Goal: Task Accomplishment & Management: Understand process/instructions

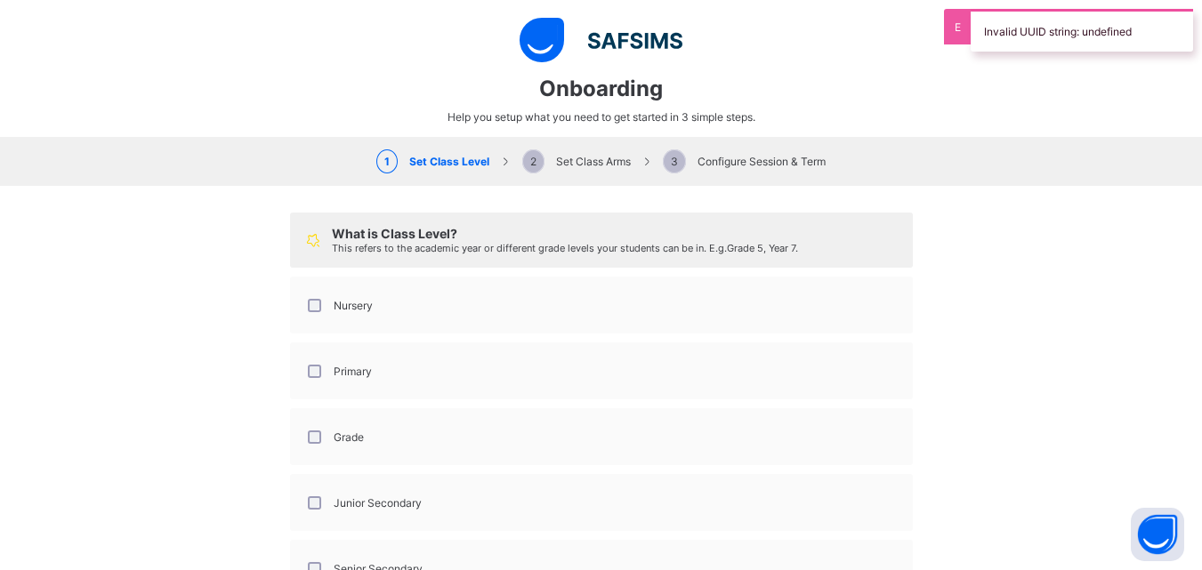
select select "**"
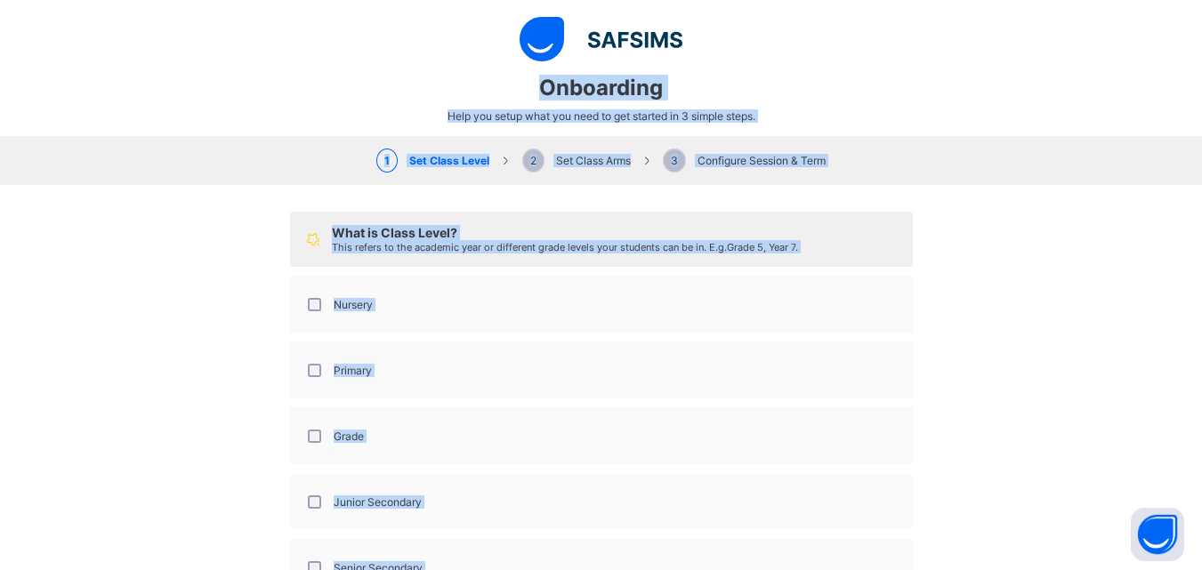
scroll to position [117, 0]
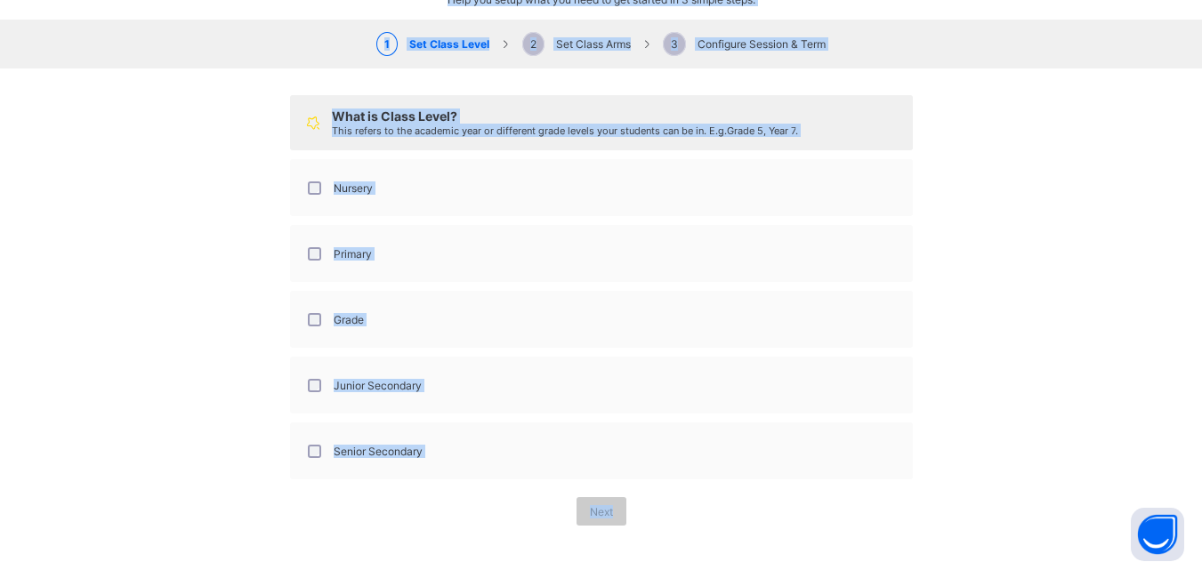
drag, startPoint x: 535, startPoint y: 85, endPoint x: 655, endPoint y: 514, distance: 446.2
click at [655, 514] on div "Onboarding Help you setup what you need to get started in 3 simple steps. 1 Set…" at bounding box center [601, 285] width 1202 height 570
copy div "Onboarding Help you setup what you need to get started in 3 simple steps. 1 Set…"
click at [490, 304] on div "Grade" at bounding box center [601, 319] width 603 height 37
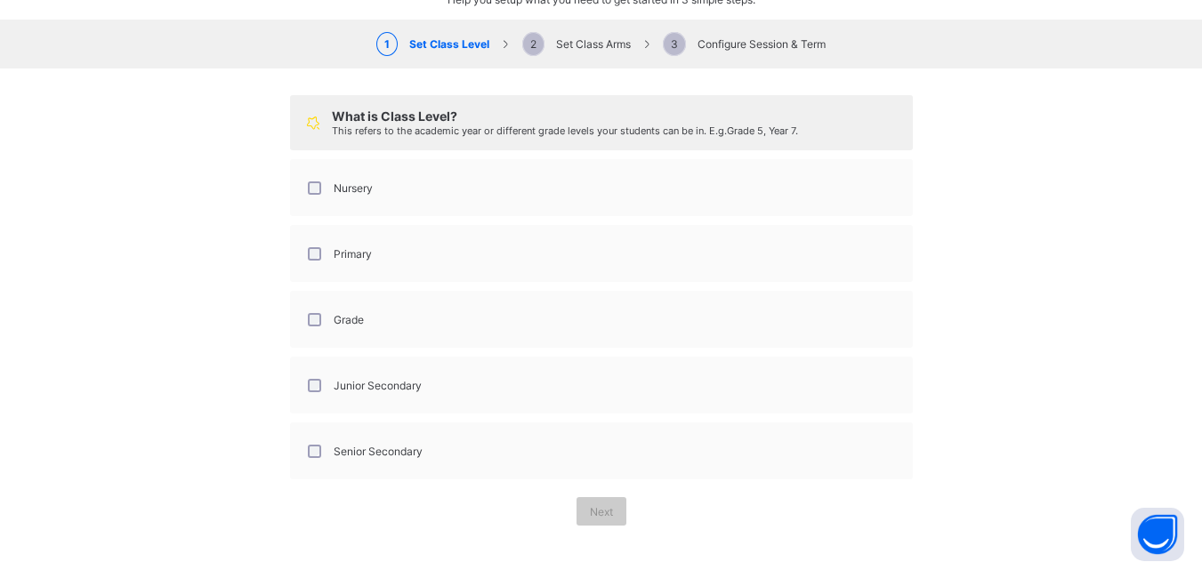
click at [316, 189] on div "Nursery" at bounding box center [338, 188] width 69 height 13
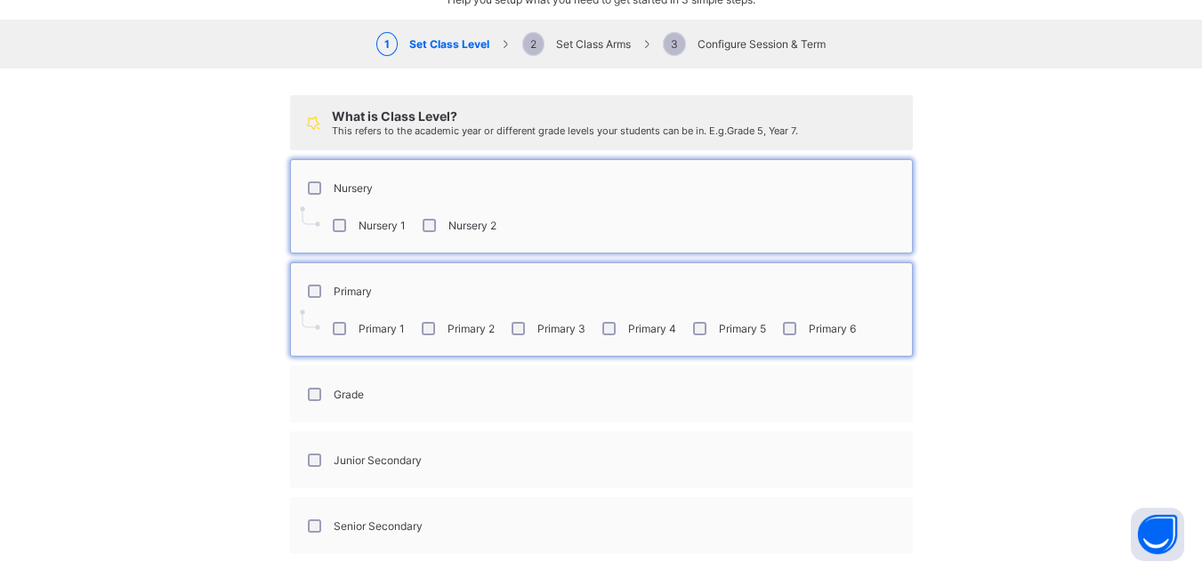
click at [1069, 330] on div "What is Class Level? This refers to the academic year or different grade levels…" at bounding box center [601, 348] width 1202 height 559
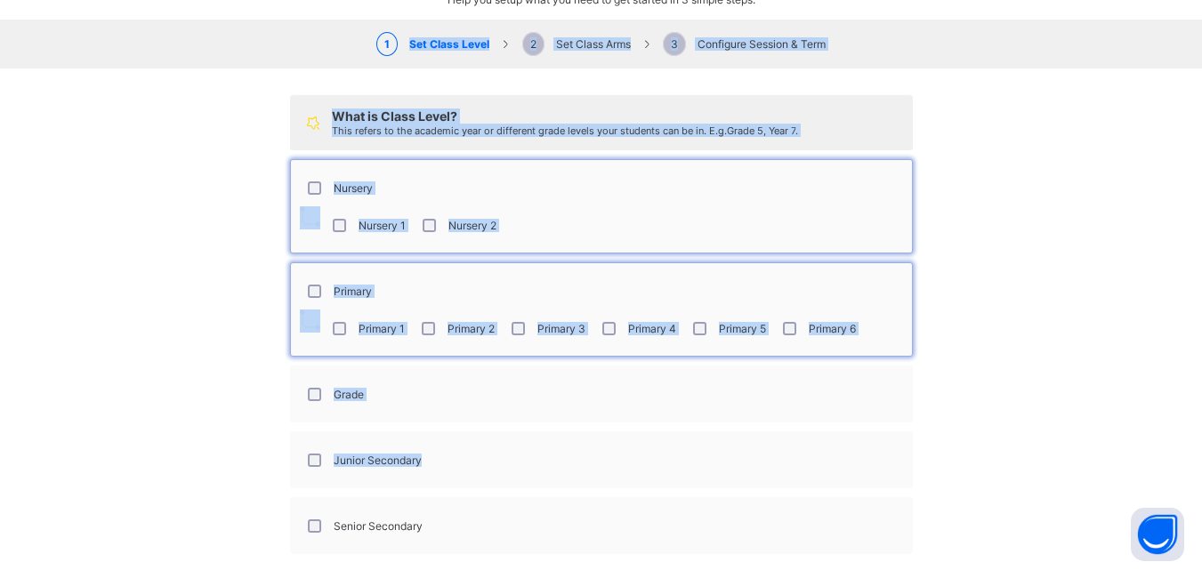
drag, startPoint x: 404, startPoint y: 47, endPoint x: 632, endPoint y: 429, distance: 444.5
click at [632, 429] on div "Onboarding Help you setup what you need to get started in 3 simple steps. 1 Set…" at bounding box center [601, 285] width 1202 height 570
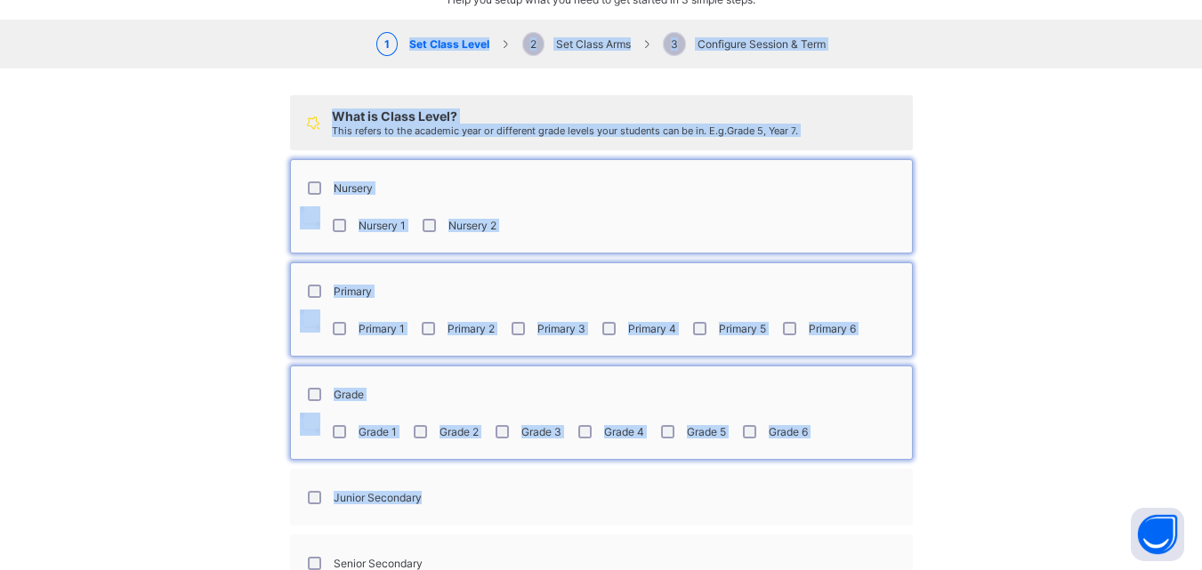
click at [892, 387] on div "Grade" at bounding box center [601, 393] width 603 height 37
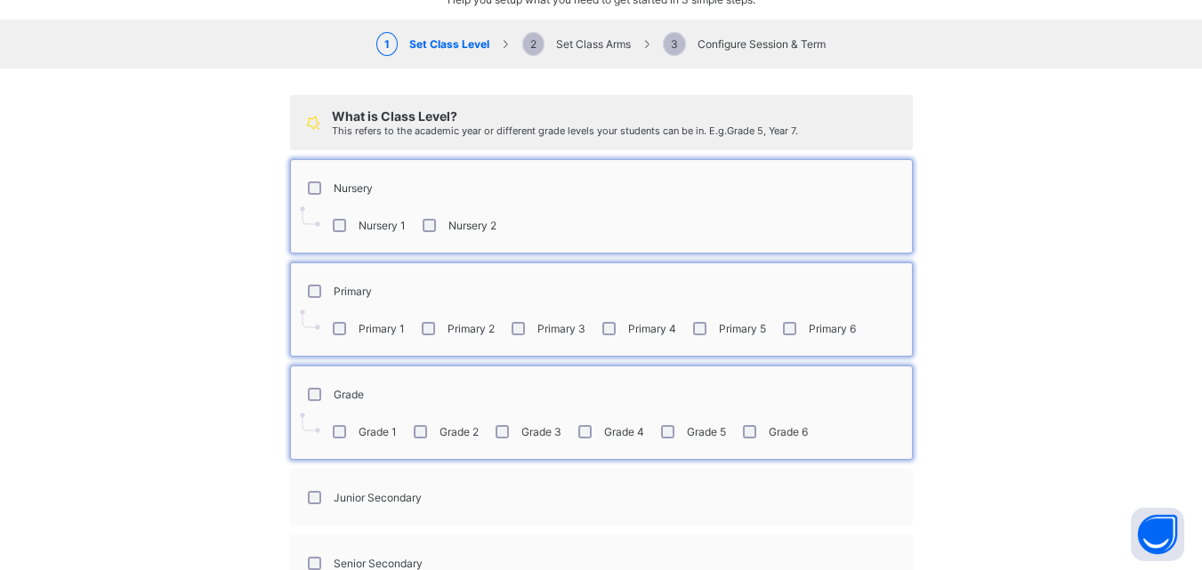
scroll to position [230, 0]
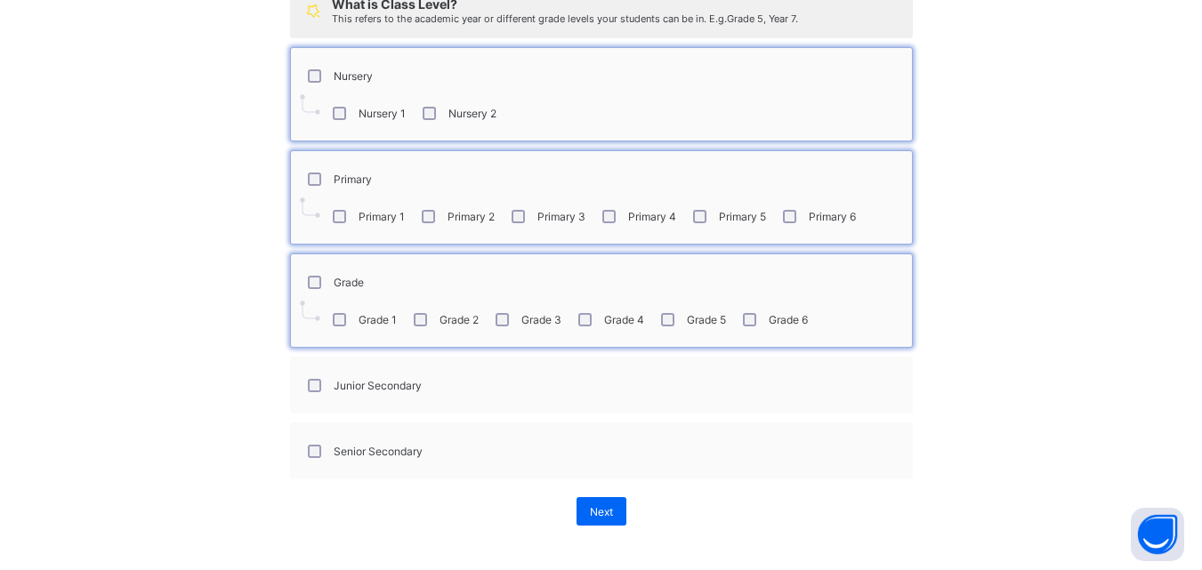
click at [315, 389] on div "Junior Secondary" at bounding box center [362, 385] width 117 height 13
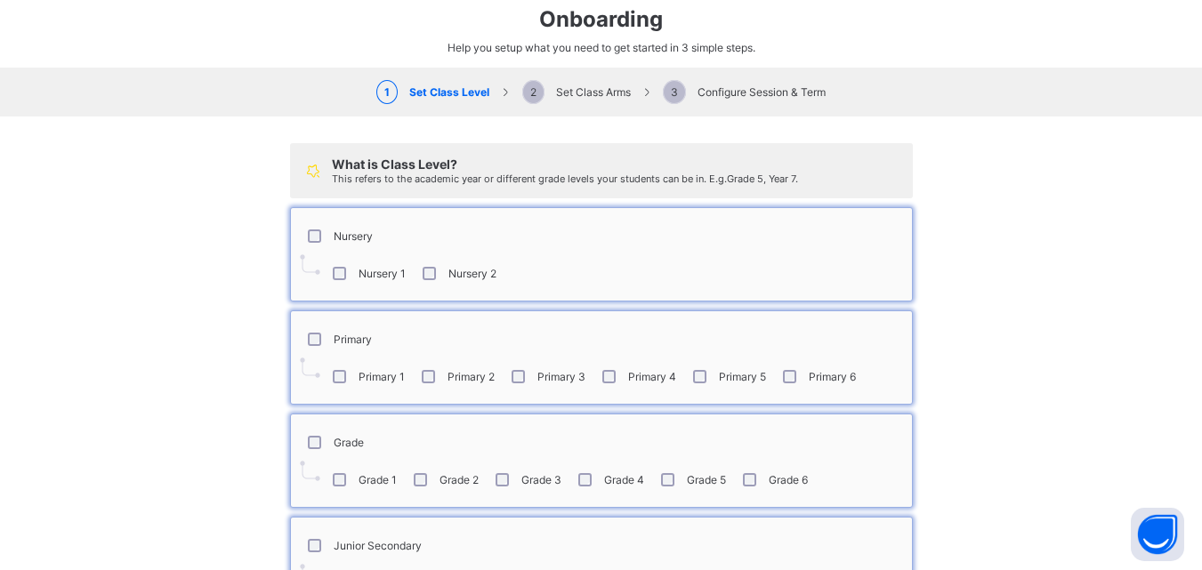
scroll to position [0, 0]
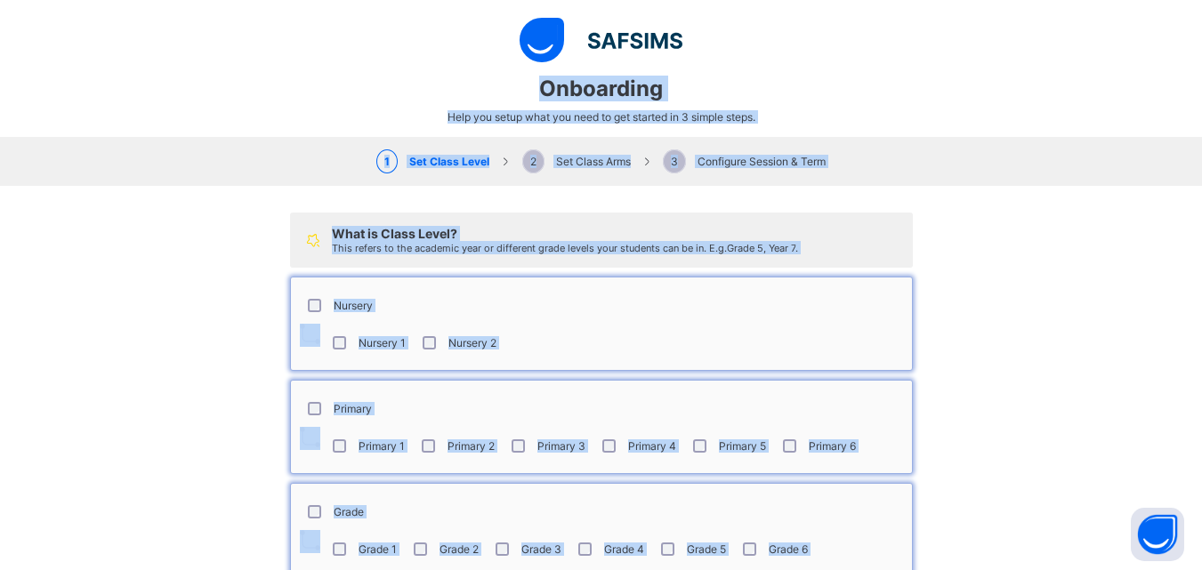
drag, startPoint x: 784, startPoint y: 454, endPoint x: 512, endPoint y: 93, distance: 451.8
click at [512, 93] on div "Onboarding Help you setup what you need to get started in 3 simple steps. 1 Set…" at bounding box center [601, 285] width 1202 height 570
copy div "Onboarding Help you setup what you need to get started in 3 simple steps. 1 Set…"
click at [490, 301] on div "Nursery" at bounding box center [601, 304] width 603 height 37
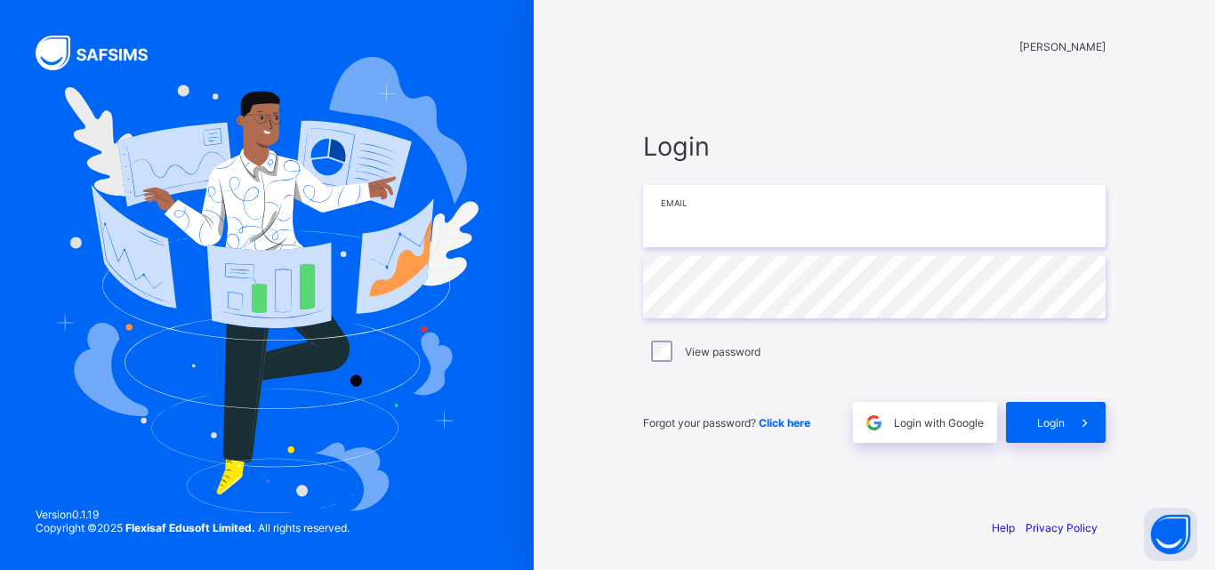
click at [713, 246] on input "email" at bounding box center [874, 216] width 463 height 62
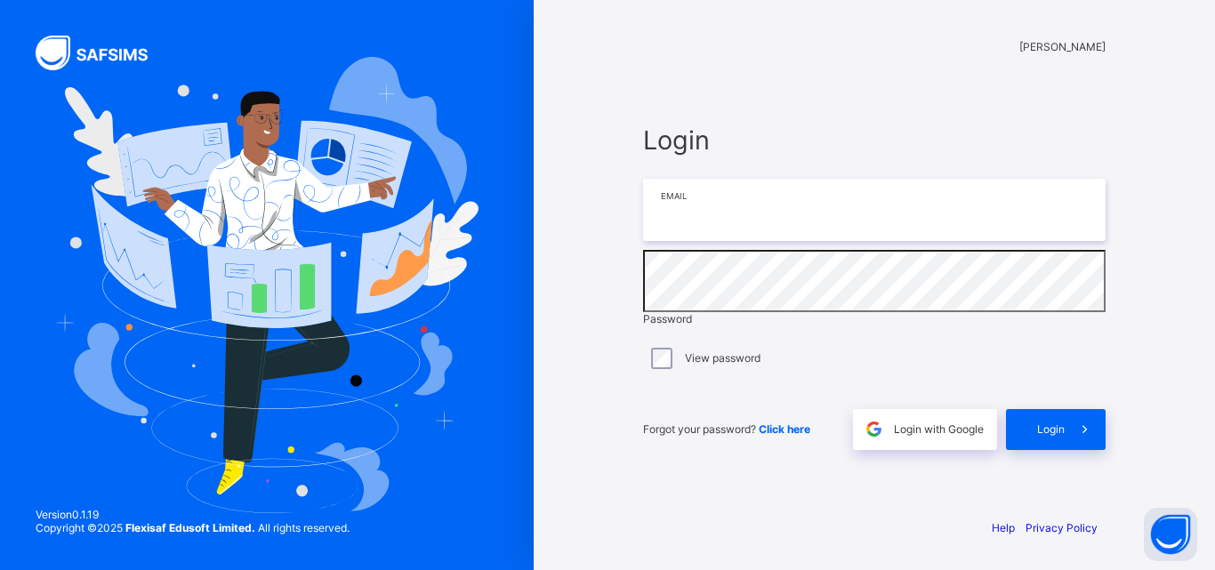
click at [717, 230] on input "email" at bounding box center [874, 210] width 463 height 62
click at [723, 230] on input "email" at bounding box center [874, 210] width 463 height 62
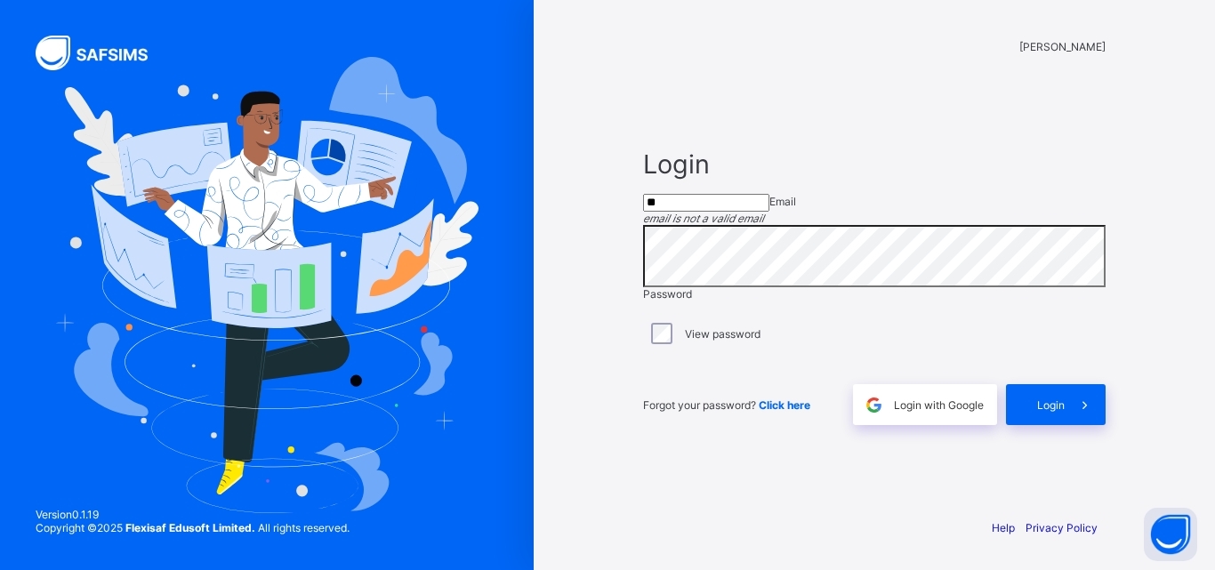
type input "**********"
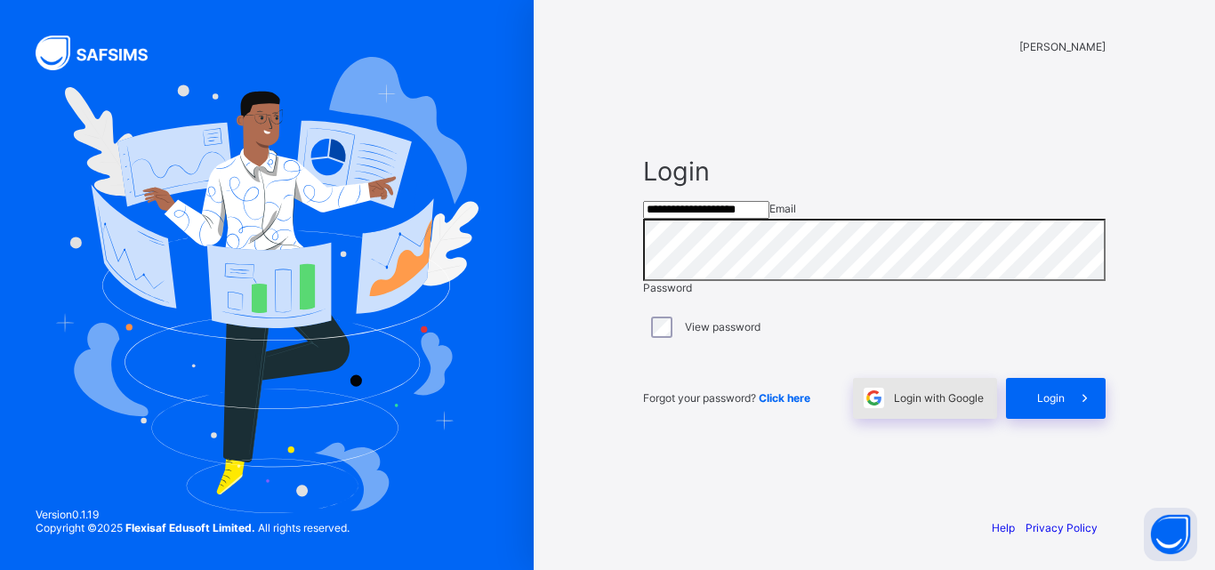
click at [891, 419] on span at bounding box center [873, 398] width 41 height 41
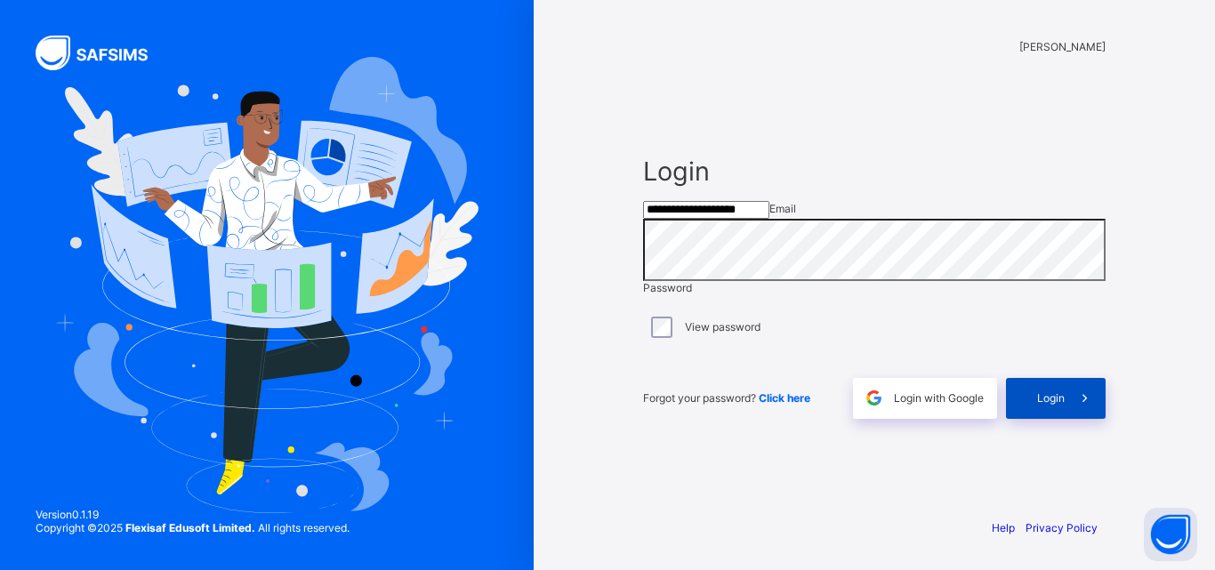
click at [1077, 419] on span at bounding box center [1085, 398] width 41 height 41
click at [1091, 391] on span at bounding box center [1098, 384] width 15 height 13
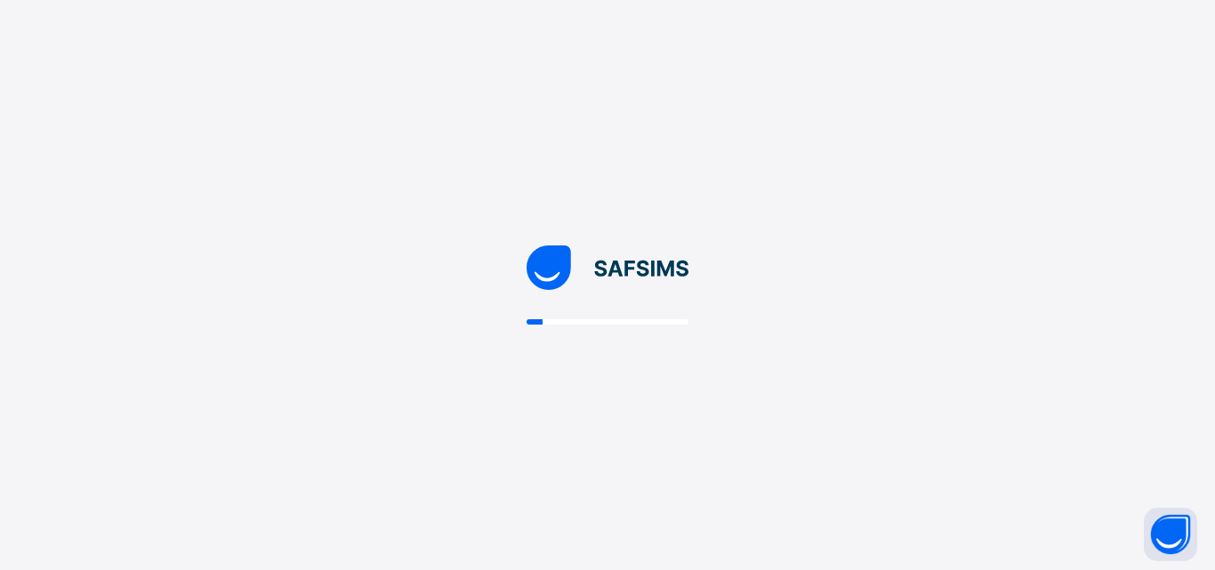
select select "**"
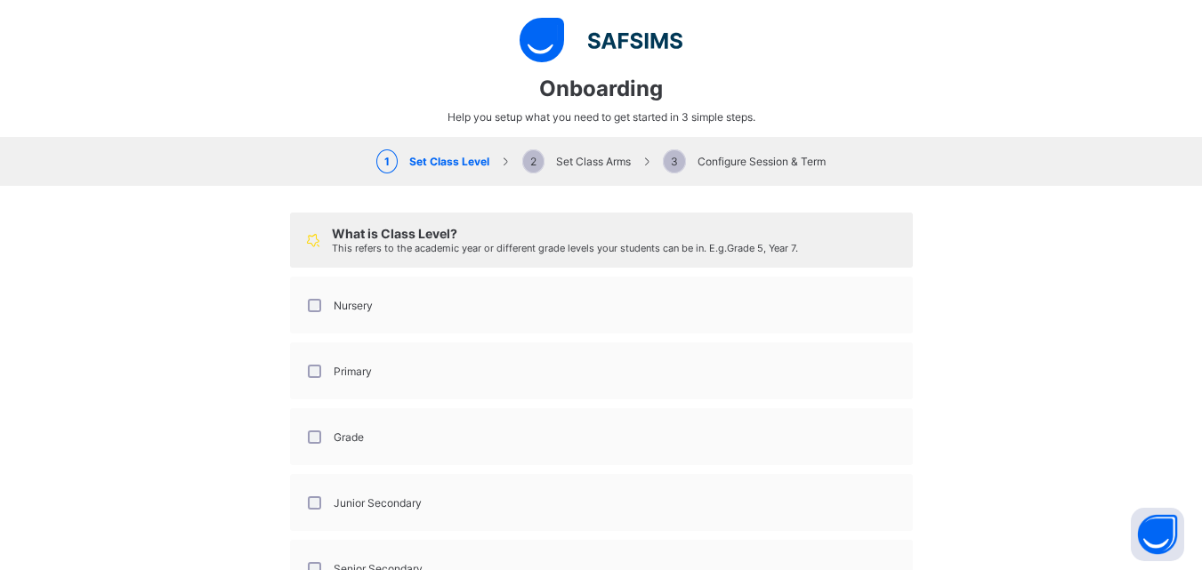
scroll to position [210, 0]
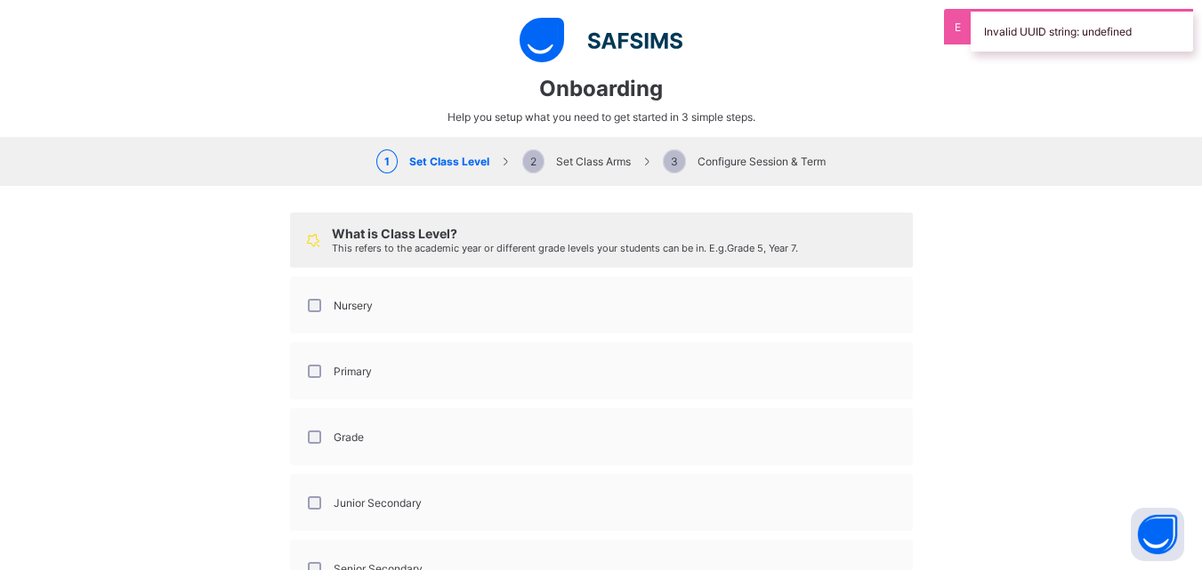
click at [334, 308] on label "Nursery" at bounding box center [353, 305] width 39 height 13
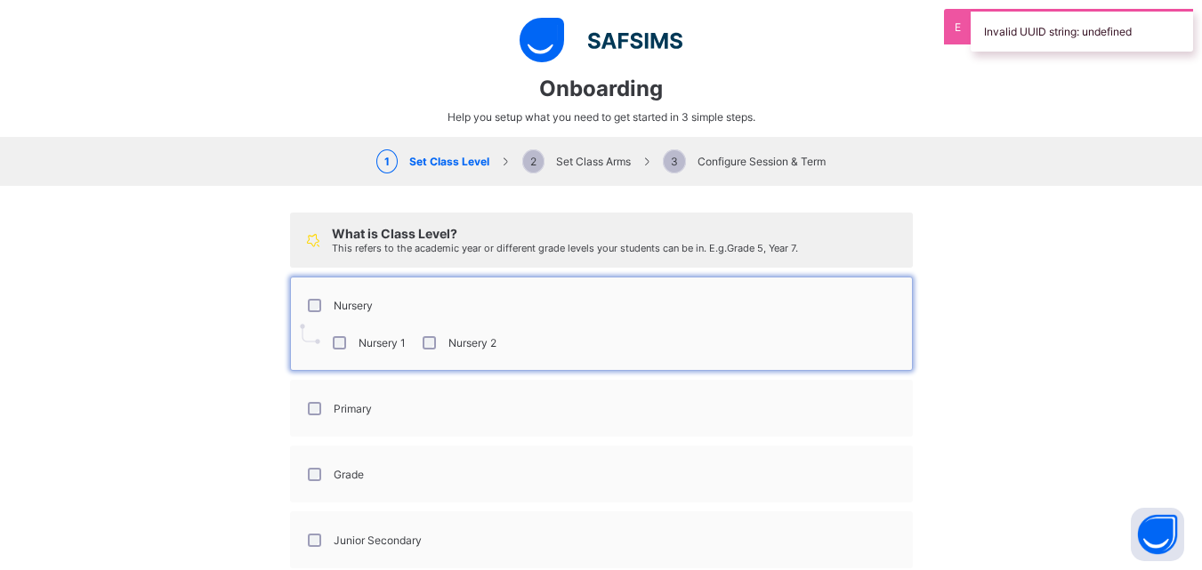
click at [334, 403] on label "Primary" at bounding box center [353, 408] width 38 height 13
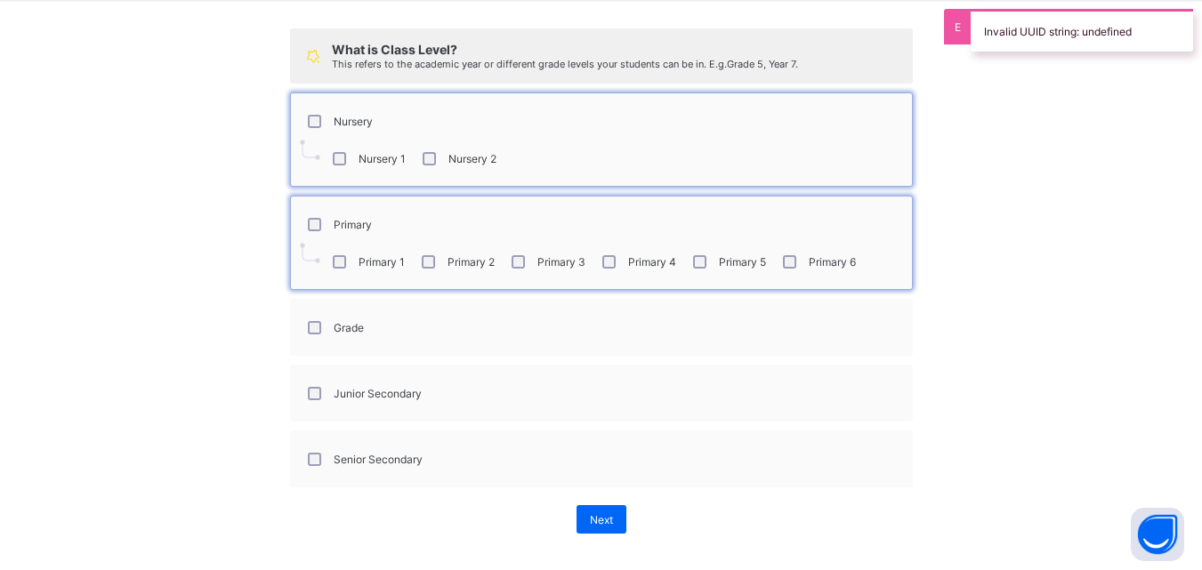
scroll to position [185, 0]
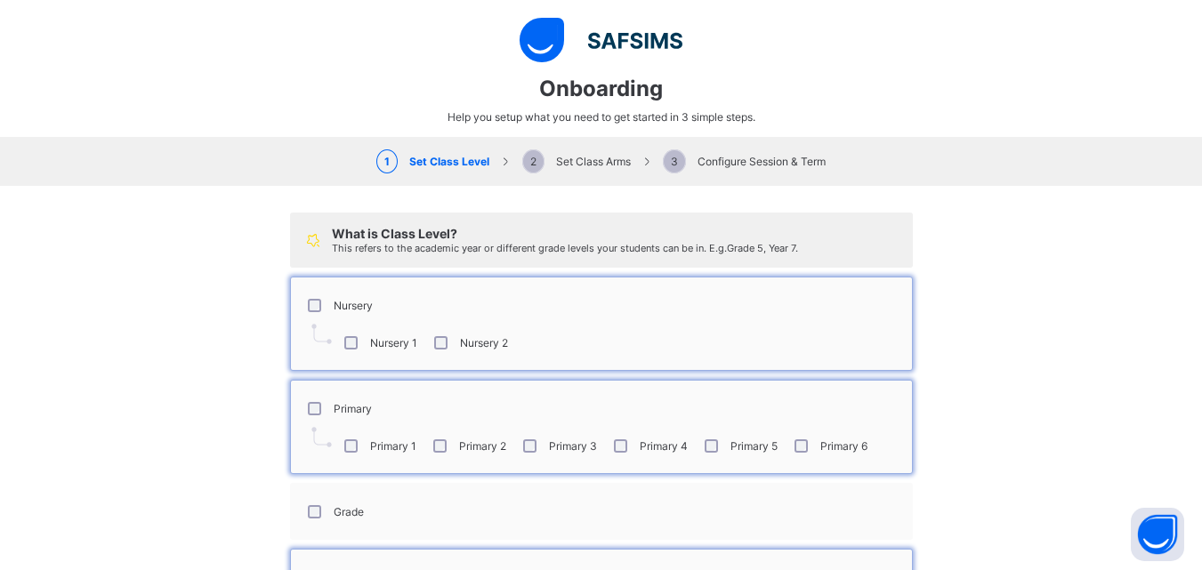
select select "**"
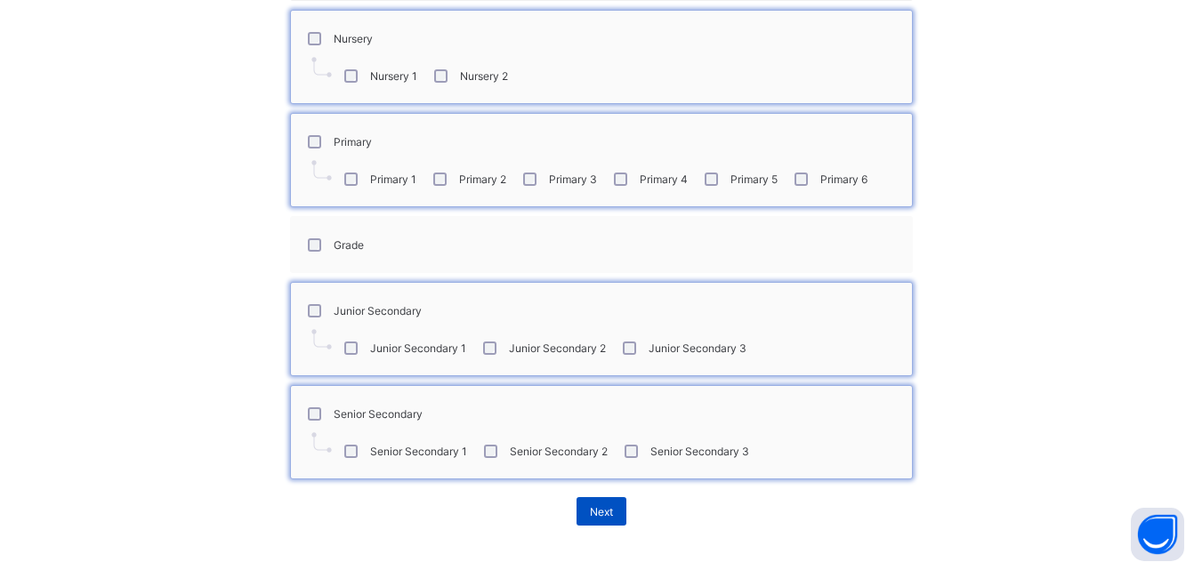
click at [602, 513] on span "Next" at bounding box center [601, 511] width 23 height 13
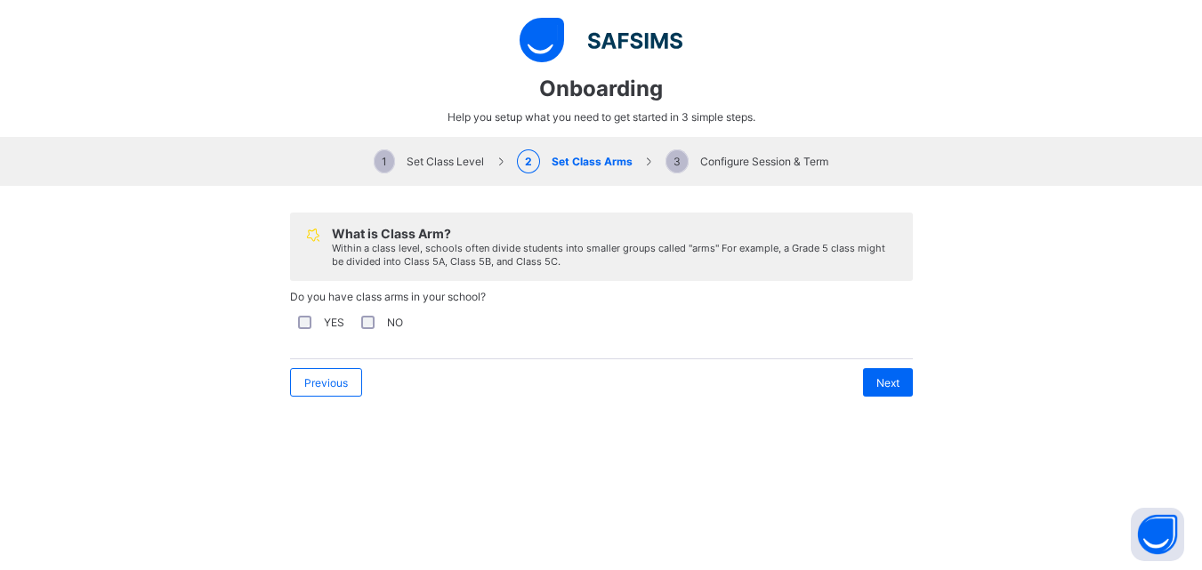
scroll to position [0, 0]
click at [309, 324] on div "YES" at bounding box center [320, 322] width 50 height 13
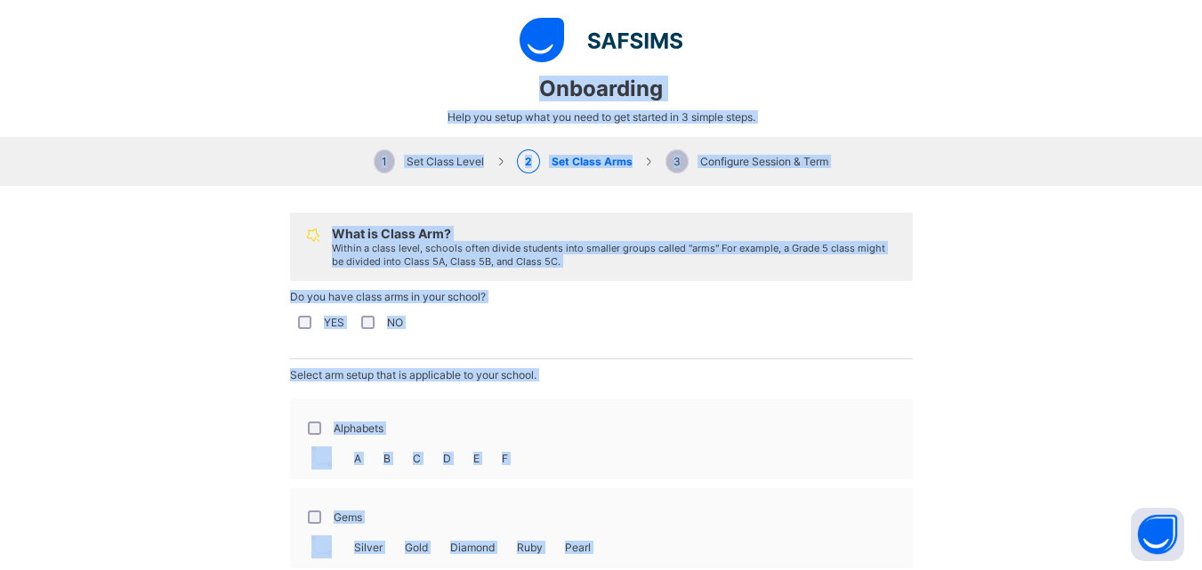
scroll to position [178, 0]
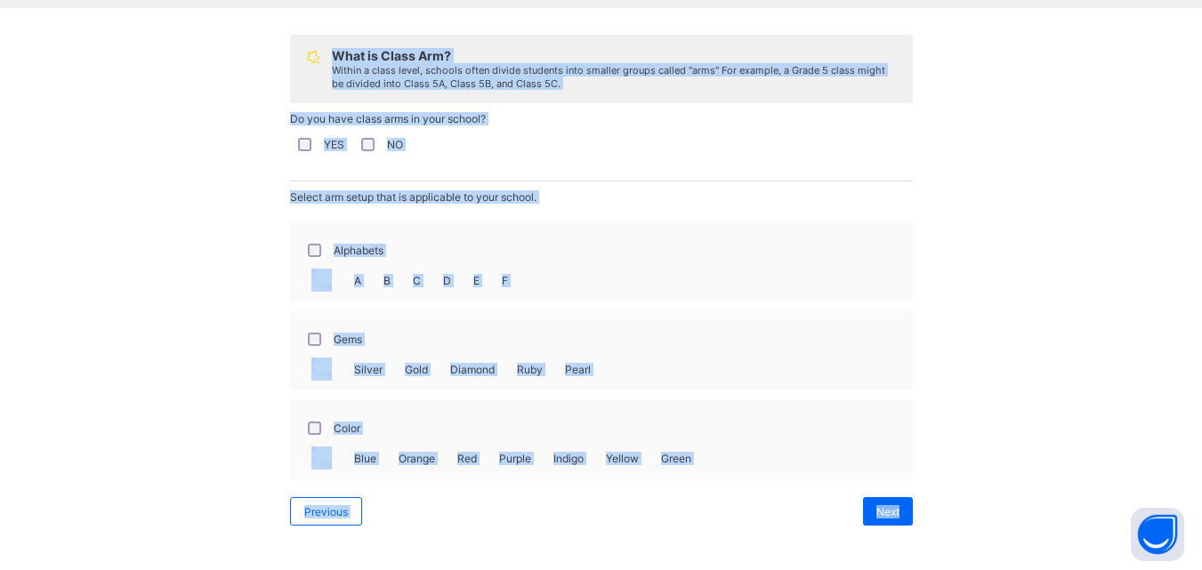
drag, startPoint x: 537, startPoint y: 85, endPoint x: 1020, endPoint y: 511, distance: 644.2
click at [1020, 511] on div "Onboarding Help you setup what you need to get started in 3 simple steps. 1 Set…" at bounding box center [601, 285] width 1202 height 570
copy div "Onboarding Help you setup what you need to get started in 3 simple steps. 1 Set…"
click at [1012, 213] on div "What is Class Arm? Within a class level, schools often divide students into sma…" at bounding box center [601, 280] width 1202 height 545
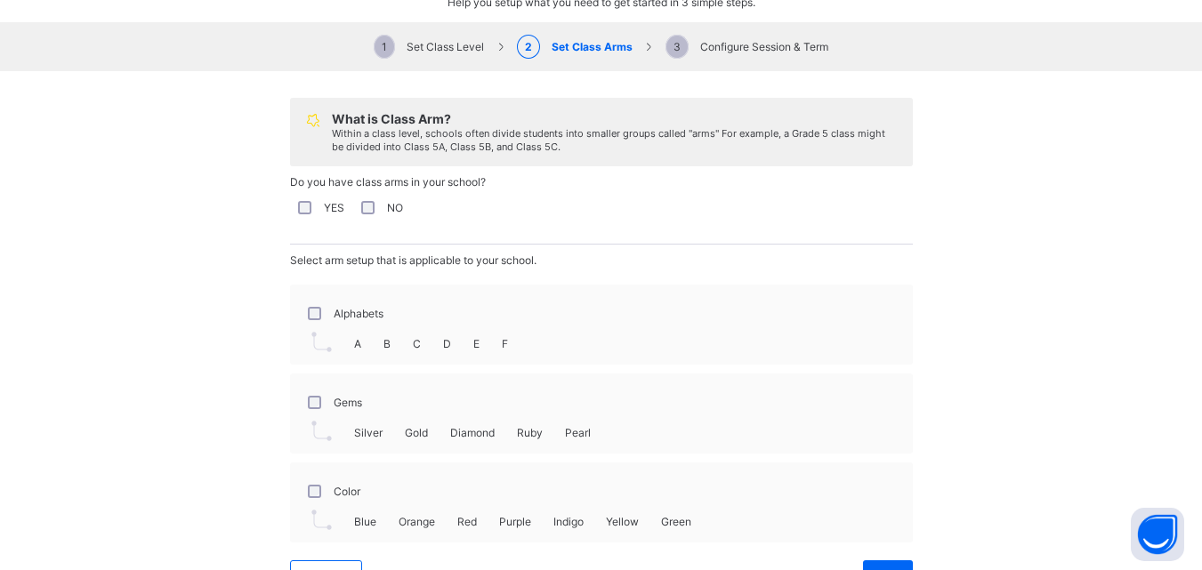
scroll to position [113, 0]
click at [343, 325] on div "Alphabets" at bounding box center [344, 314] width 88 height 37
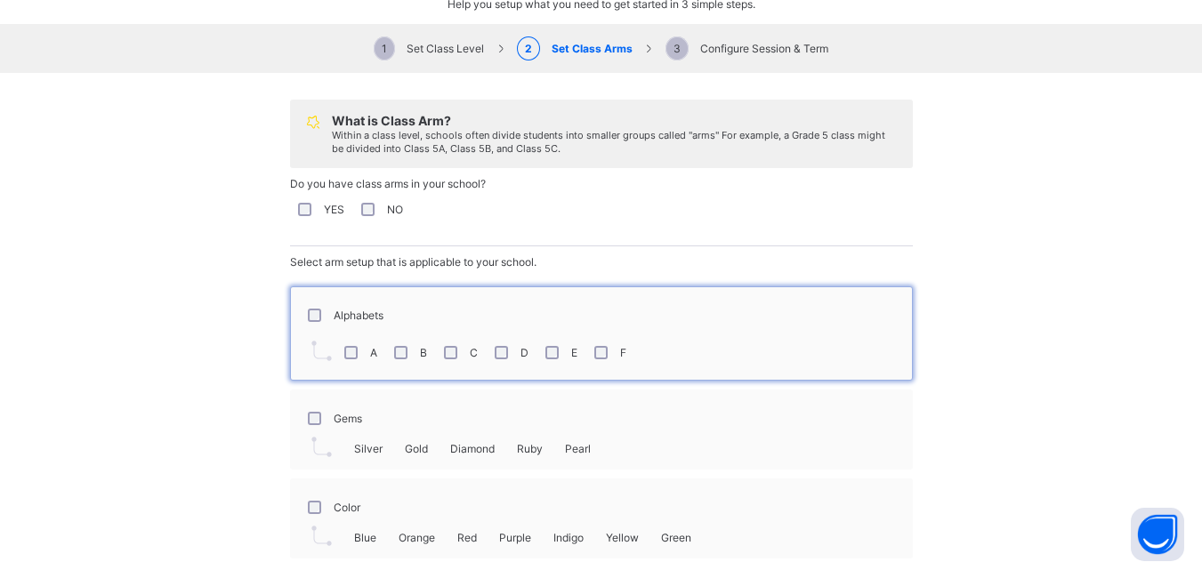
scroll to position [192, 0]
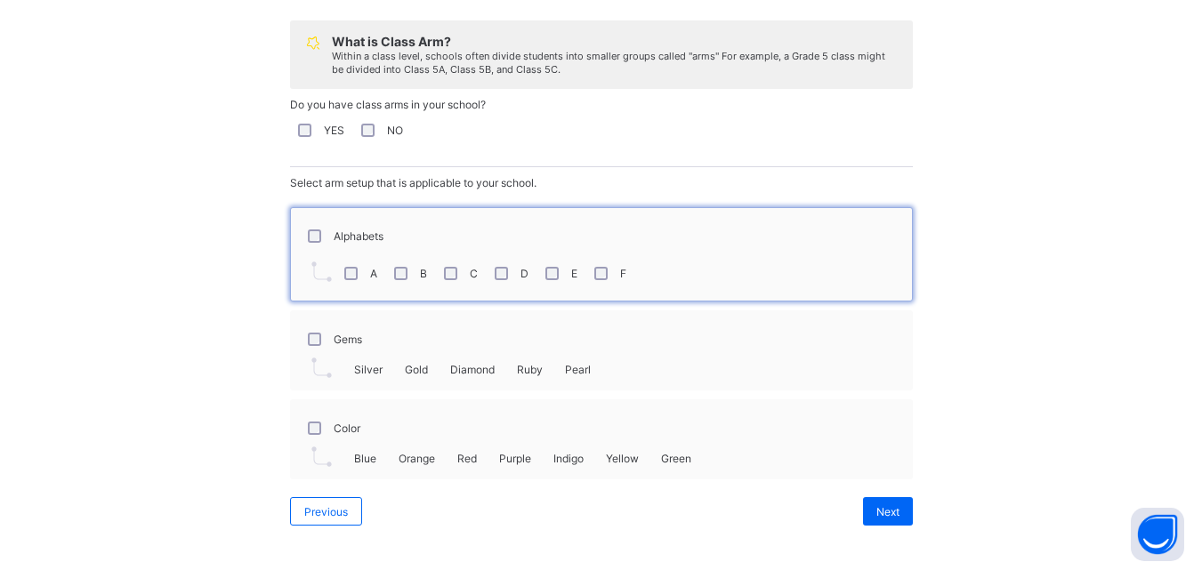
click at [361, 423] on div "Color" at bounding box center [601, 427] width 603 height 37
click at [352, 427] on label "Color" at bounding box center [347, 428] width 27 height 13
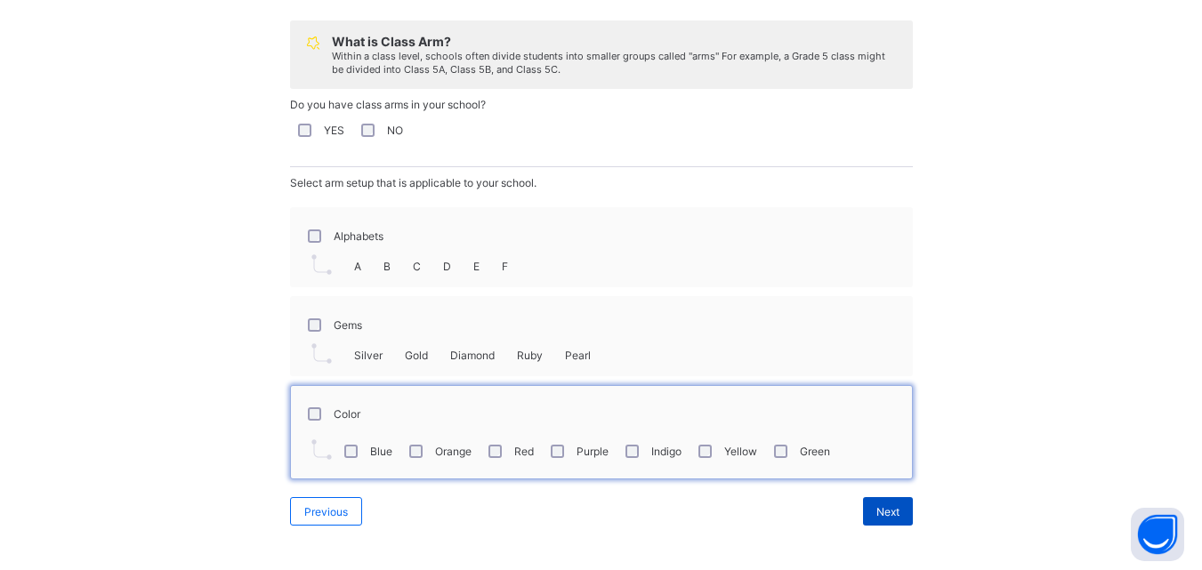
click at [887, 505] on span "Next" at bounding box center [887, 511] width 23 height 13
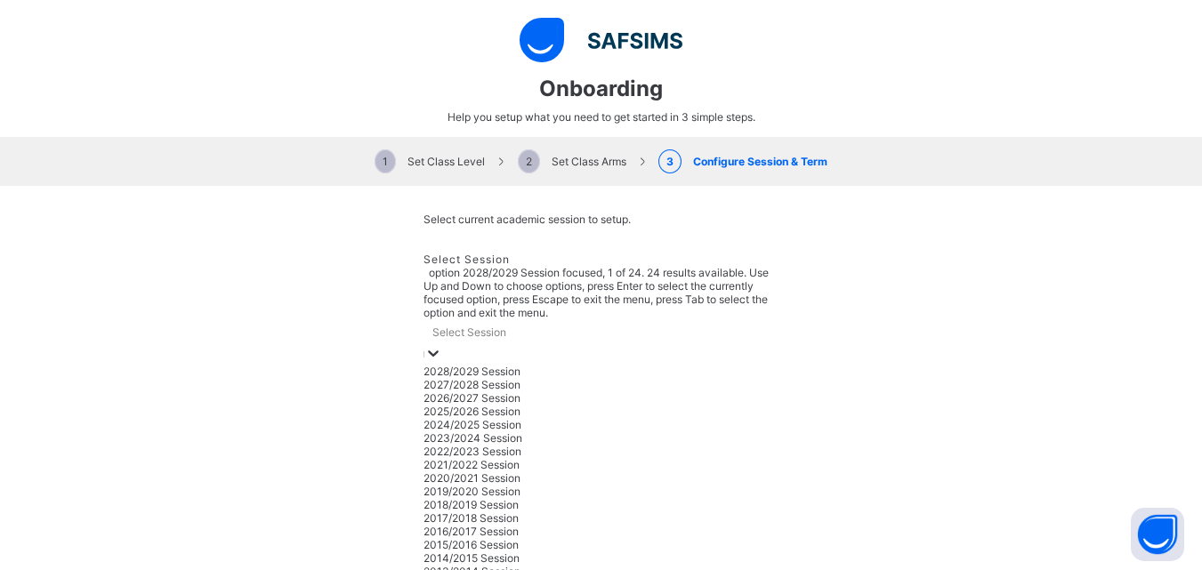
click at [490, 326] on div "Select Session" at bounding box center [469, 332] width 74 height 13
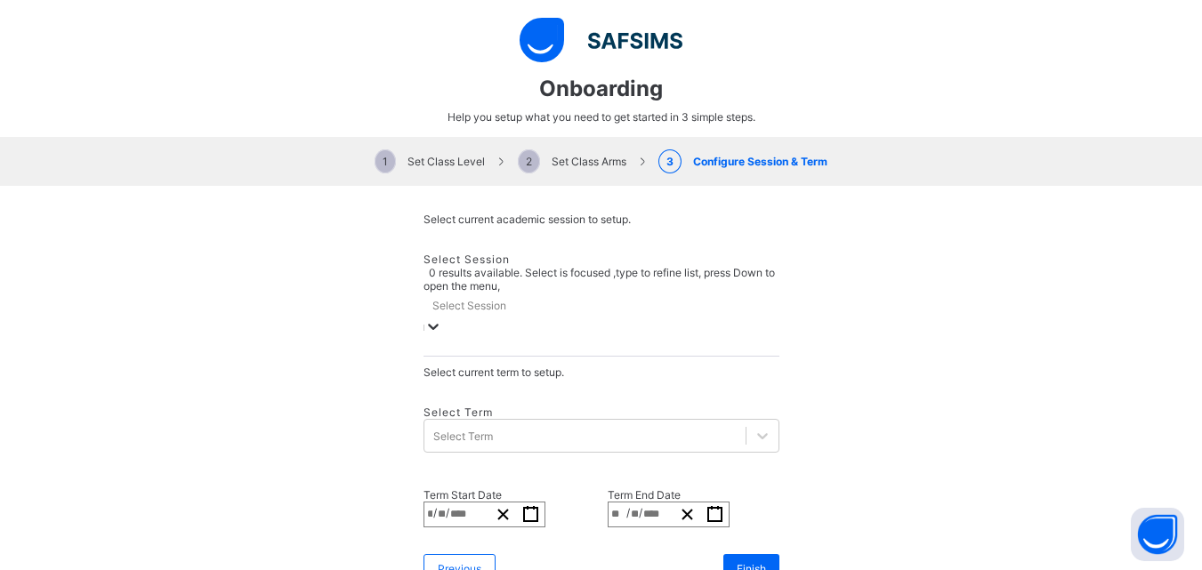
click at [490, 299] on div "Select Session" at bounding box center [469, 305] width 74 height 13
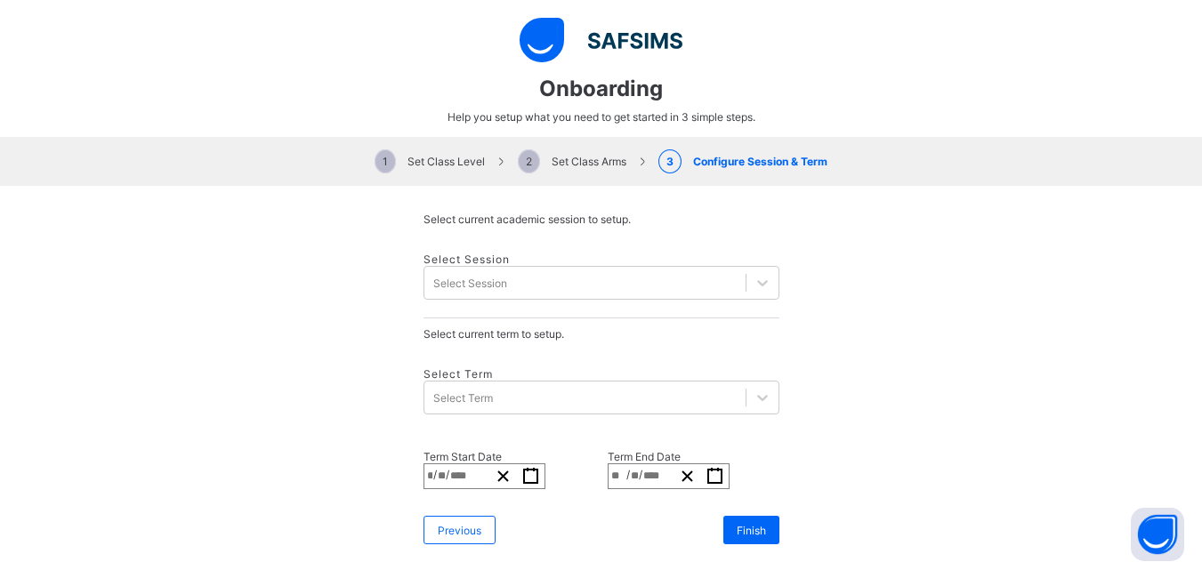
click at [726, 272] on div "Select Session Select Session" at bounding box center [602, 277] width 356 height 84
click at [458, 524] on span "Previous" at bounding box center [460, 530] width 44 height 13
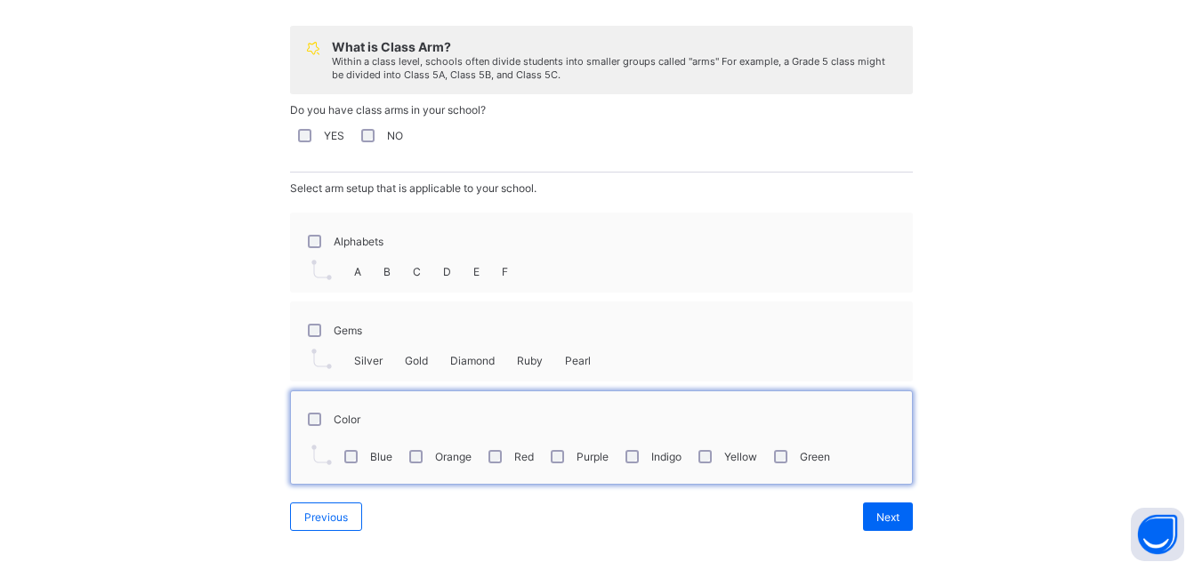
scroll to position [192, 0]
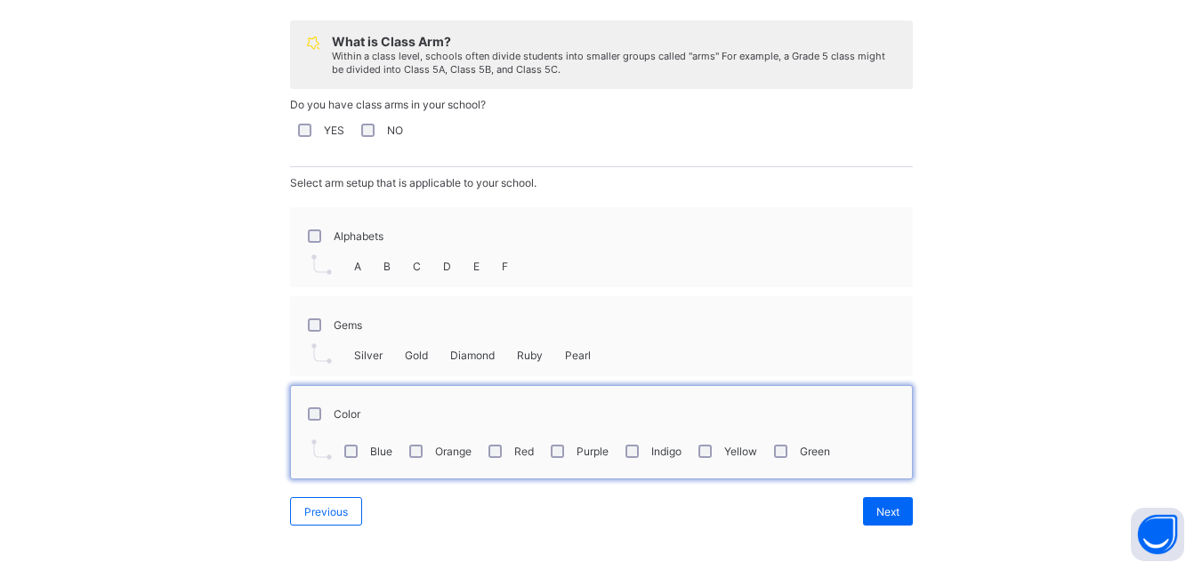
click at [345, 328] on label "Gems" at bounding box center [348, 325] width 28 height 13
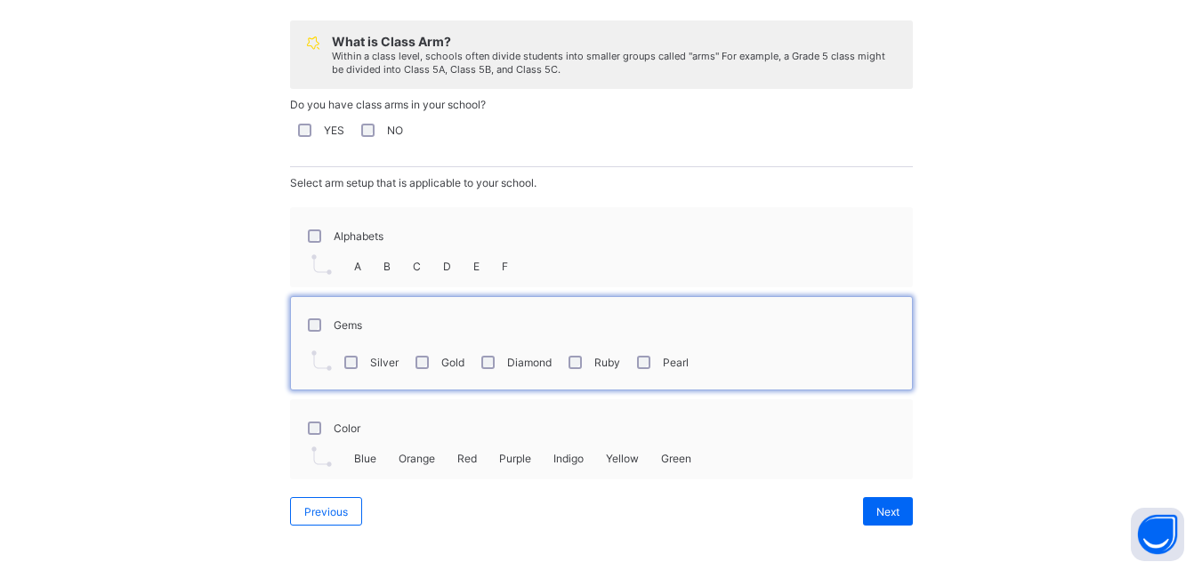
click at [345, 328] on label "Gems" at bounding box center [348, 325] width 28 height 13
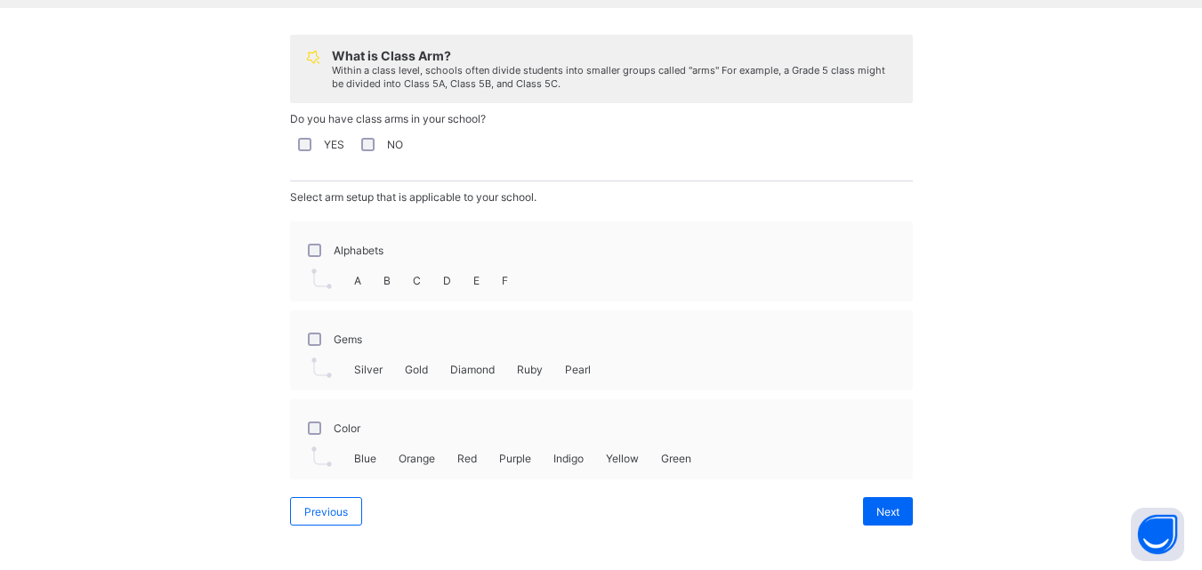
click at [345, 328] on div "Gems" at bounding box center [333, 338] width 67 height 37
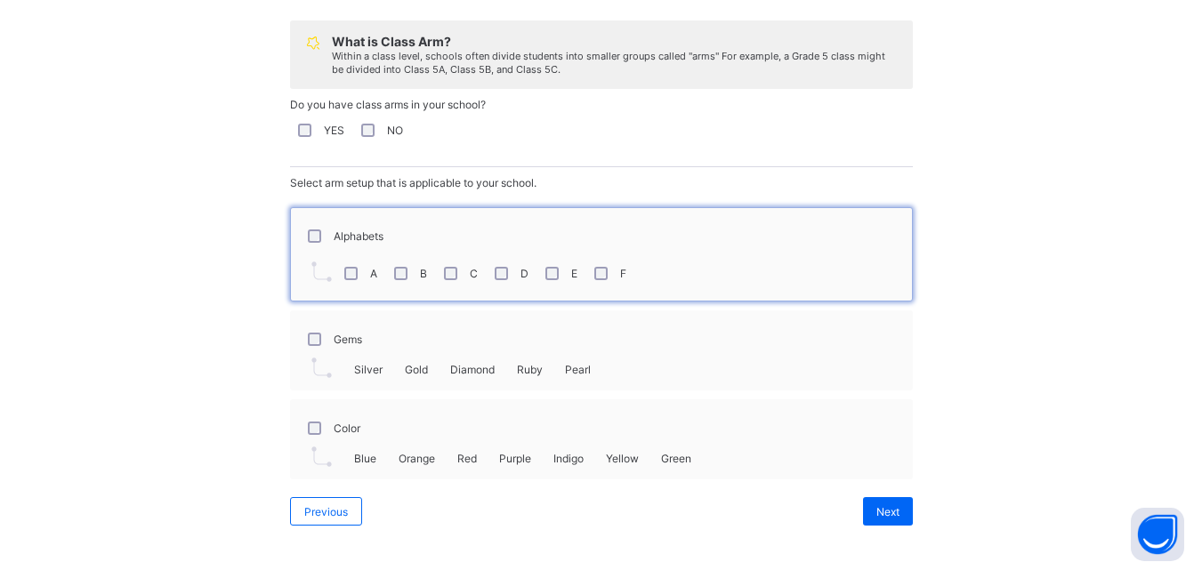
click at [319, 334] on div "Gems" at bounding box center [333, 339] width 58 height 13
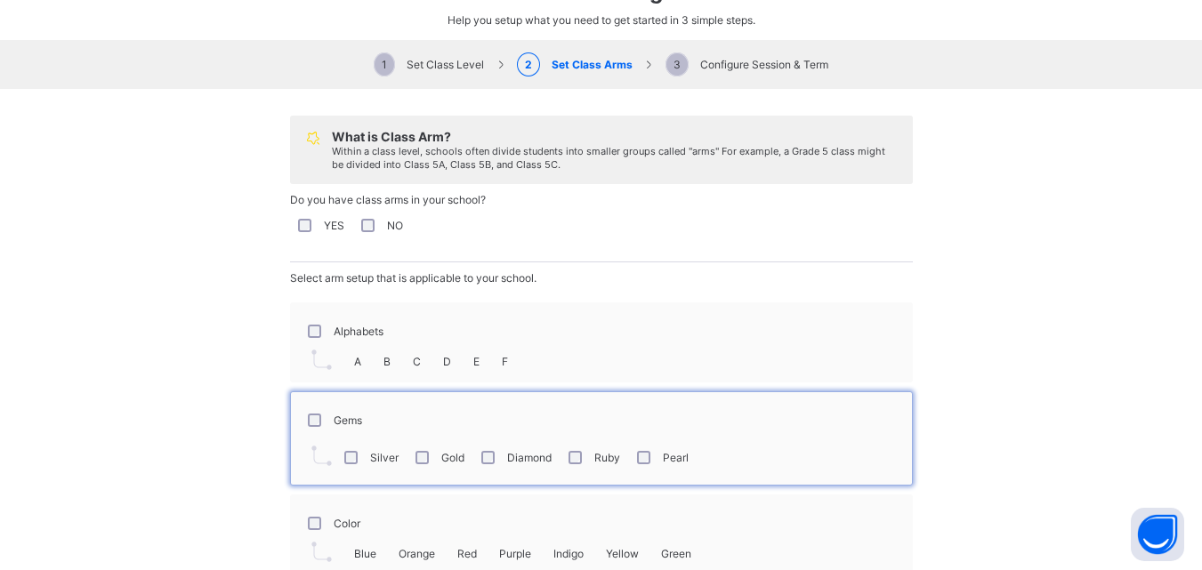
scroll to position [98, 0]
click at [317, 324] on div "Alphabets" at bounding box center [343, 330] width 79 height 13
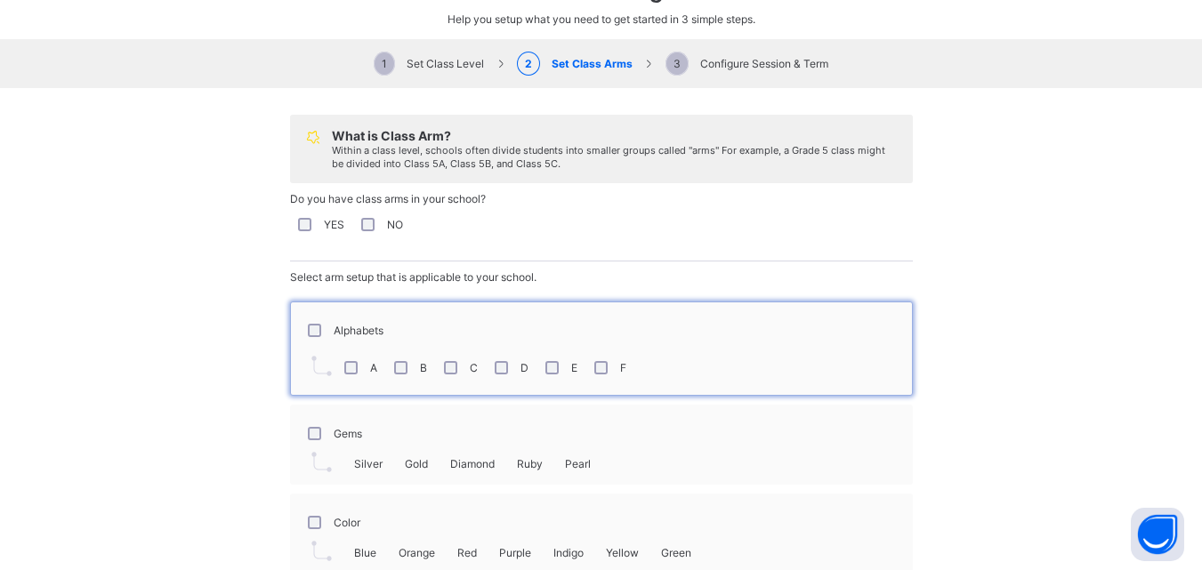
scroll to position [192, 0]
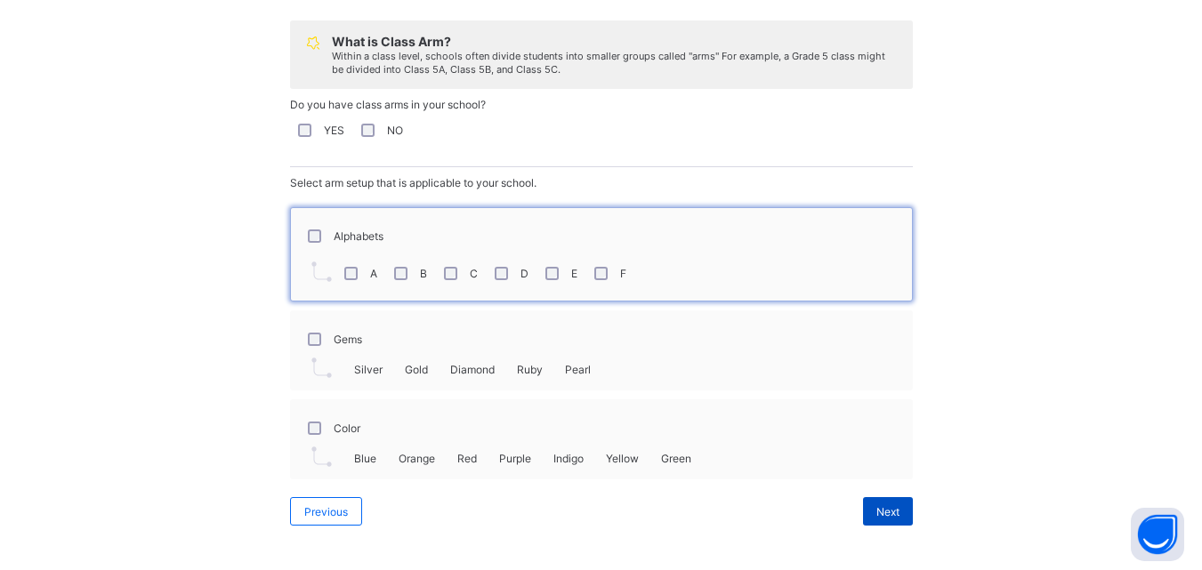
click at [887, 505] on span "Next" at bounding box center [887, 511] width 23 height 13
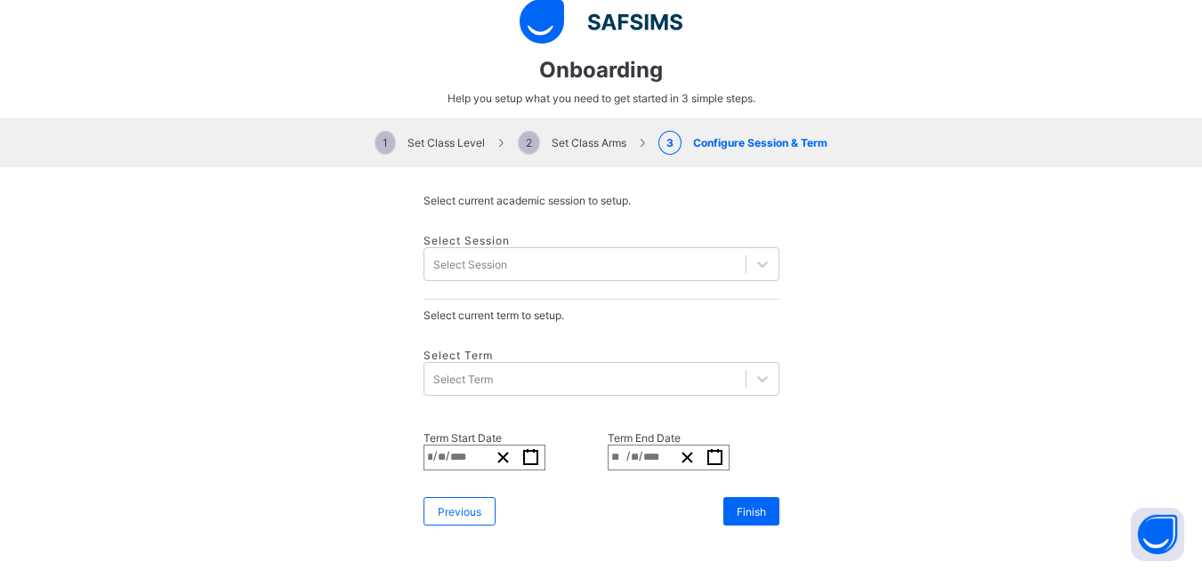
scroll to position [0, 0]
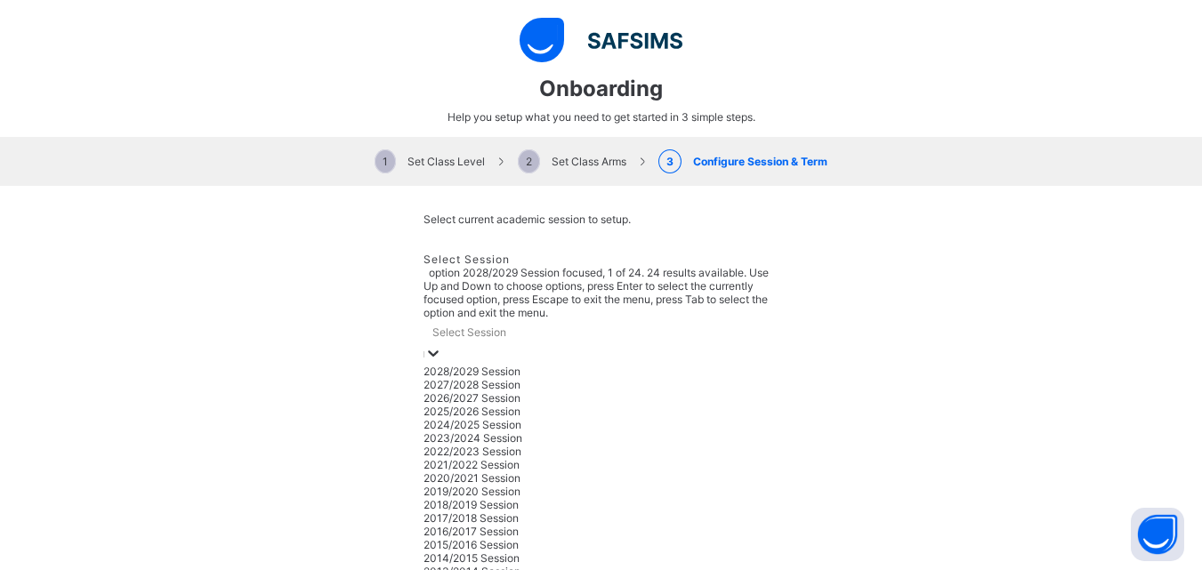
click at [442, 344] on icon at bounding box center [433, 353] width 18 height 18
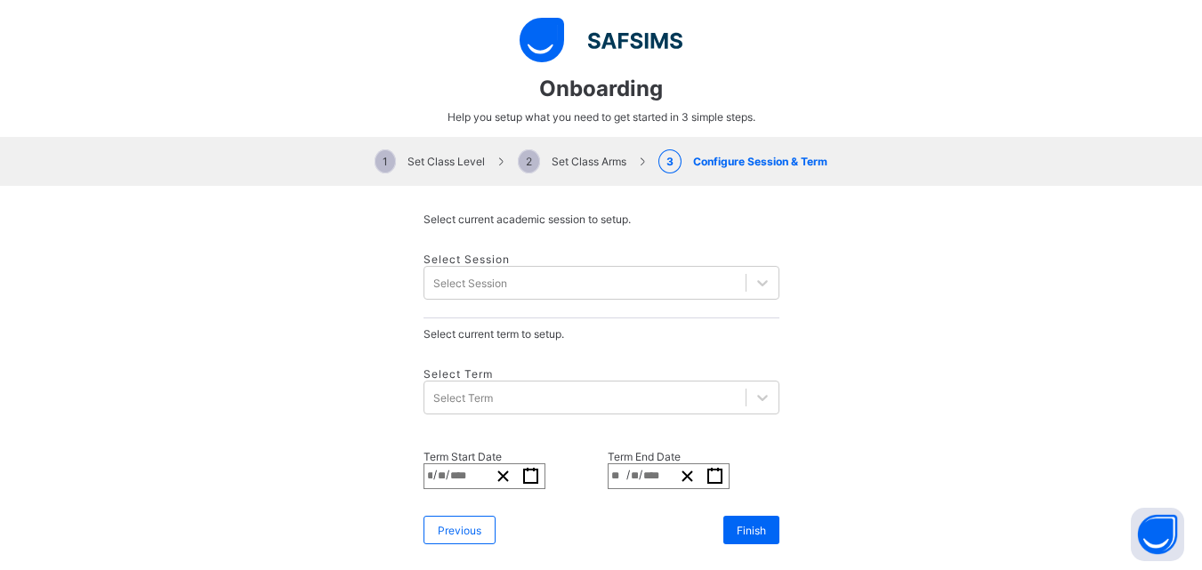
click at [660, 295] on div "Select Session Select Session" at bounding box center [602, 277] width 356 height 84
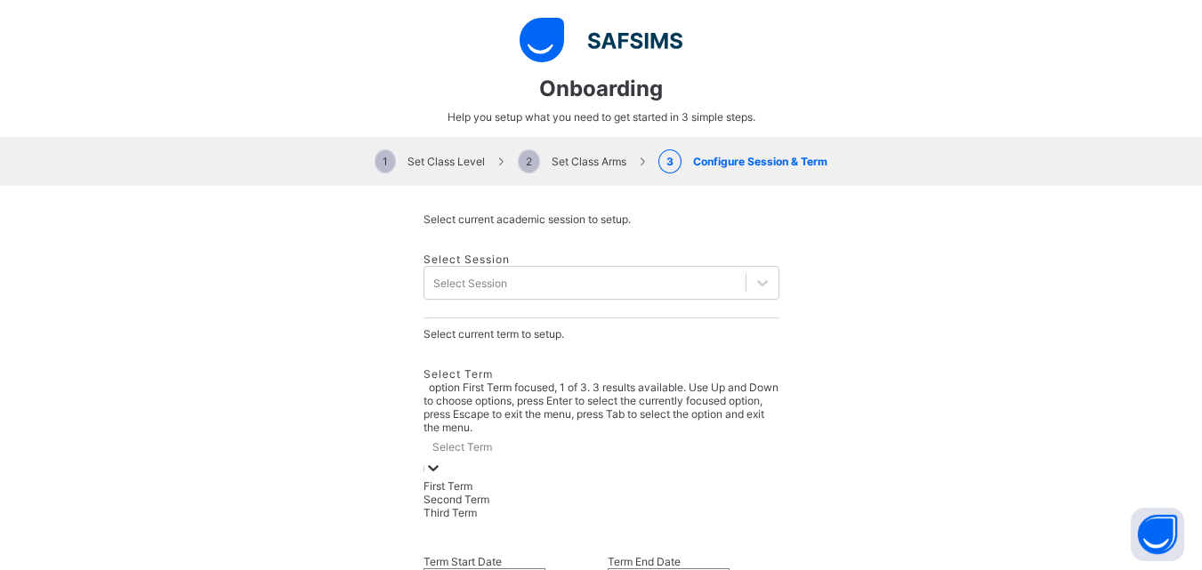
click at [561, 434] on div "Select Term" at bounding box center [602, 446] width 356 height 25
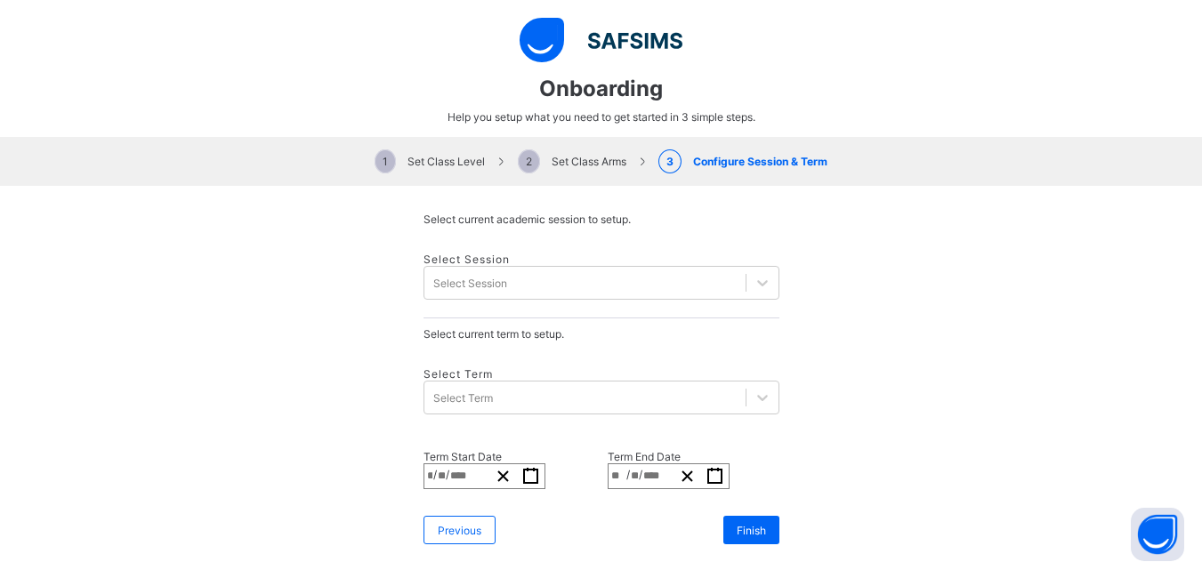
click at [651, 356] on div "Select Term Select Term" at bounding box center [602, 391] width 356 height 83
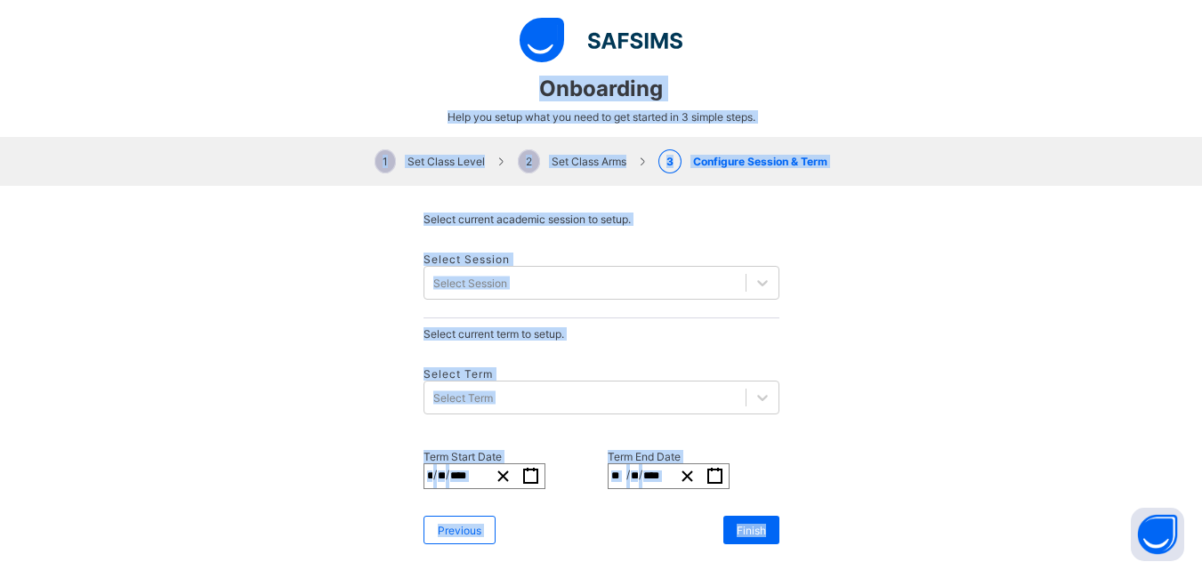
drag, startPoint x: 538, startPoint y: 87, endPoint x: 795, endPoint y: 496, distance: 483.4
click at [795, 496] on div "**********" at bounding box center [601, 285] width 1202 height 570
copy div "Onboarding Help you setup what you need to get started in 3 simple steps. 1 Set…"
click at [801, 400] on div "**********" at bounding box center [601, 378] width 1202 height 385
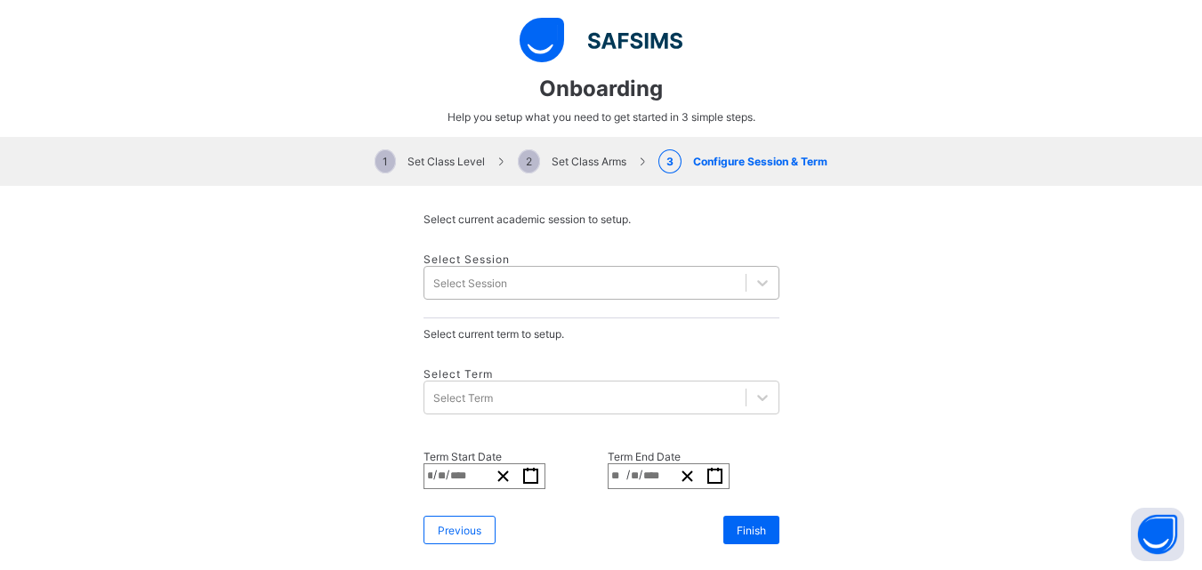
drag, startPoint x: 494, startPoint y: 246, endPoint x: 500, endPoint y: 271, distance: 25.7
click at [500, 271] on div "Select Session Select Session" at bounding box center [602, 277] width 356 height 84
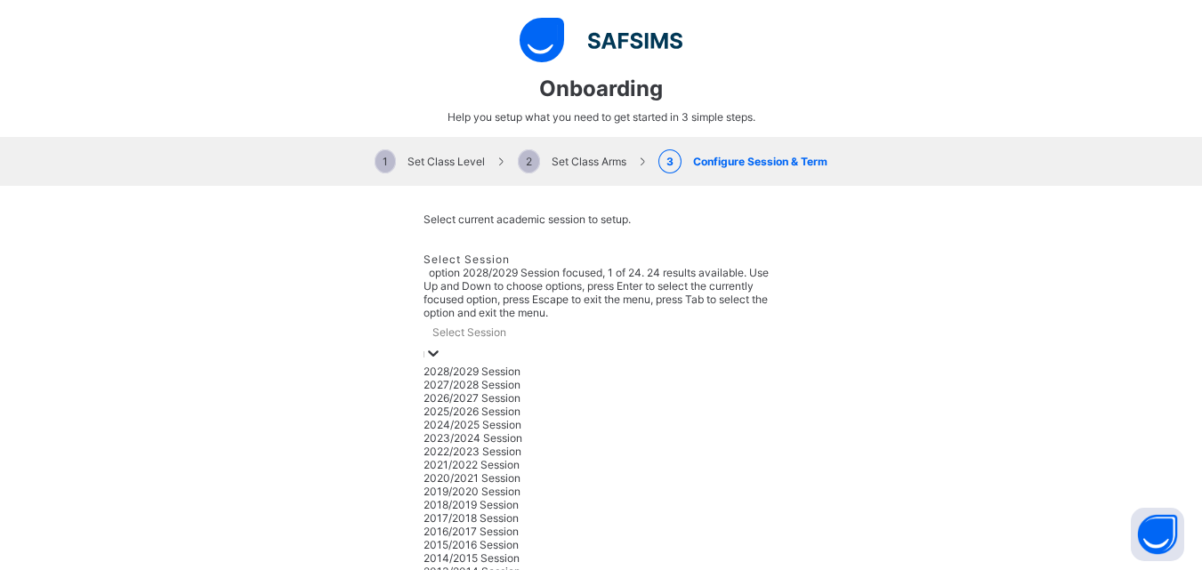
click at [500, 326] on div "Select Session" at bounding box center [469, 332] width 74 height 13
click at [473, 405] on div "2025/2026 Session" at bounding box center [602, 411] width 356 height 13
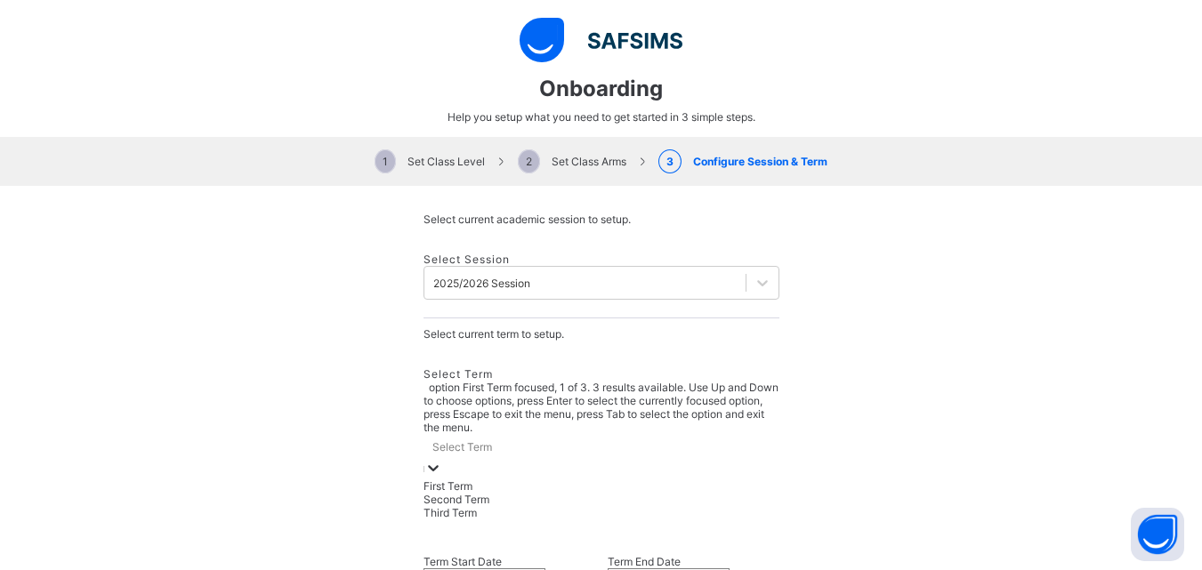
click at [551, 434] on div "Select Term" at bounding box center [602, 446] width 356 height 25
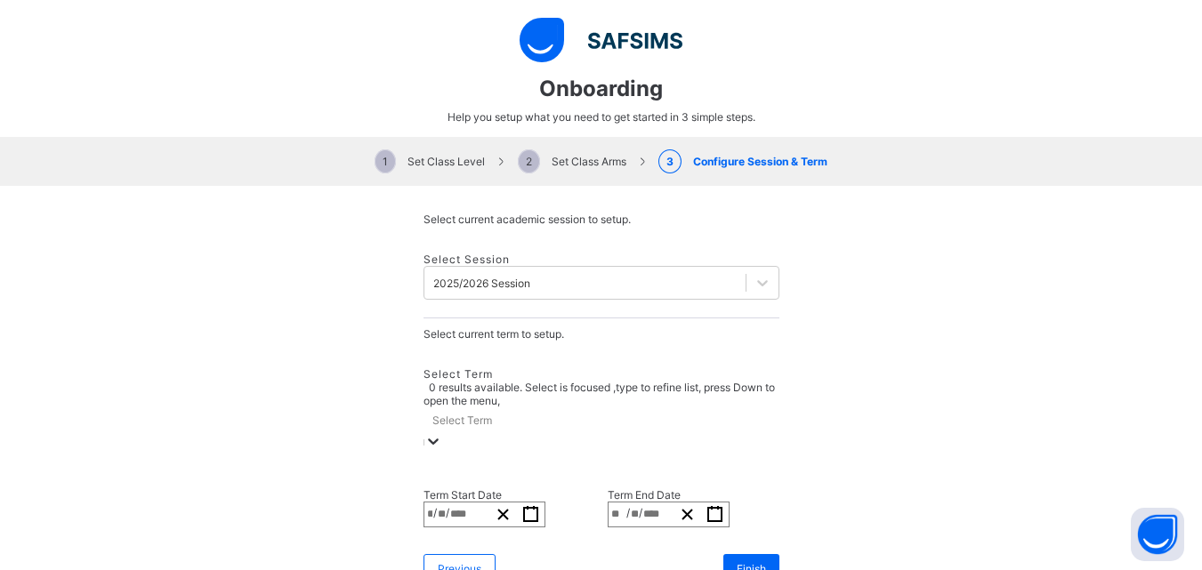
click at [563, 432] on div at bounding box center [602, 442] width 356 height 20
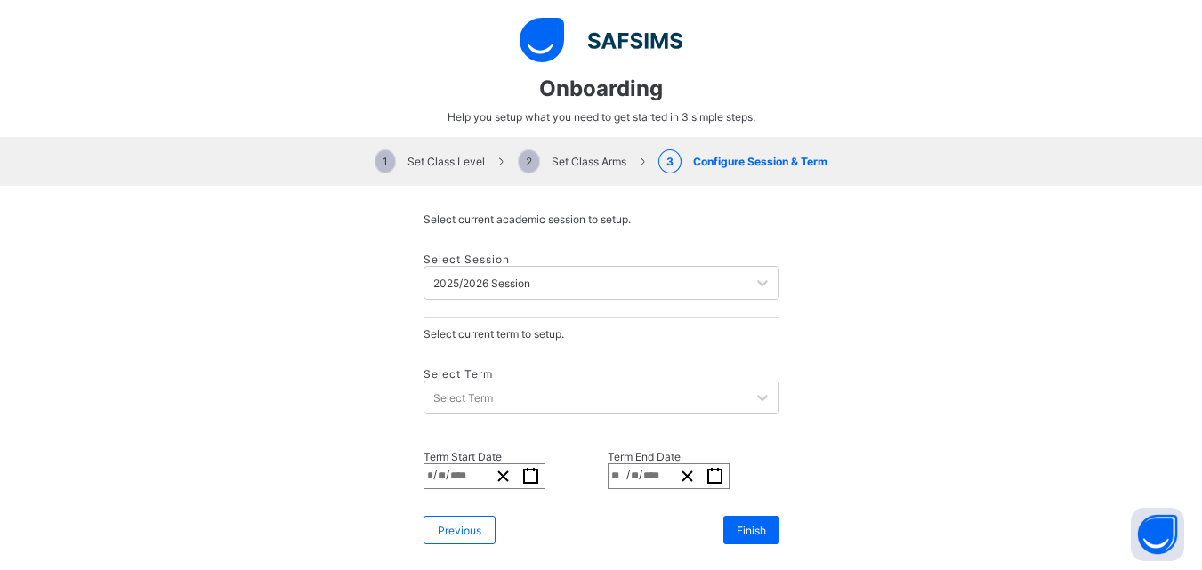
click at [930, 301] on div "**********" at bounding box center [601, 378] width 1202 height 385
click at [539, 468] on icon "button" at bounding box center [530, 476] width 17 height 17
click at [927, 330] on div "**********" at bounding box center [601, 378] width 1202 height 385
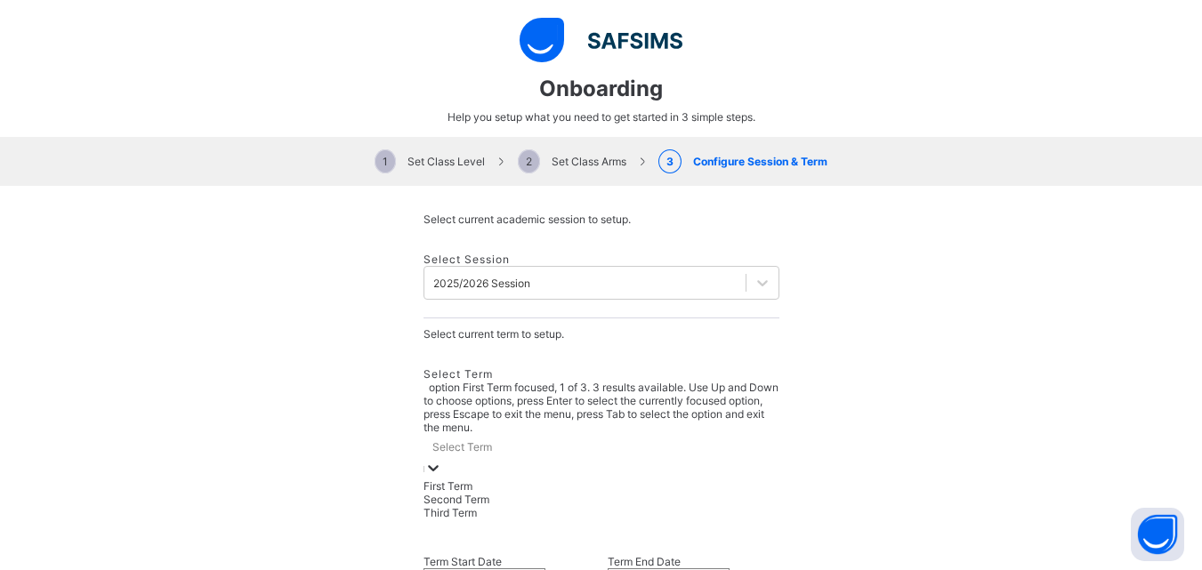
click at [500, 434] on div "Select Term" at bounding box center [602, 446] width 356 height 25
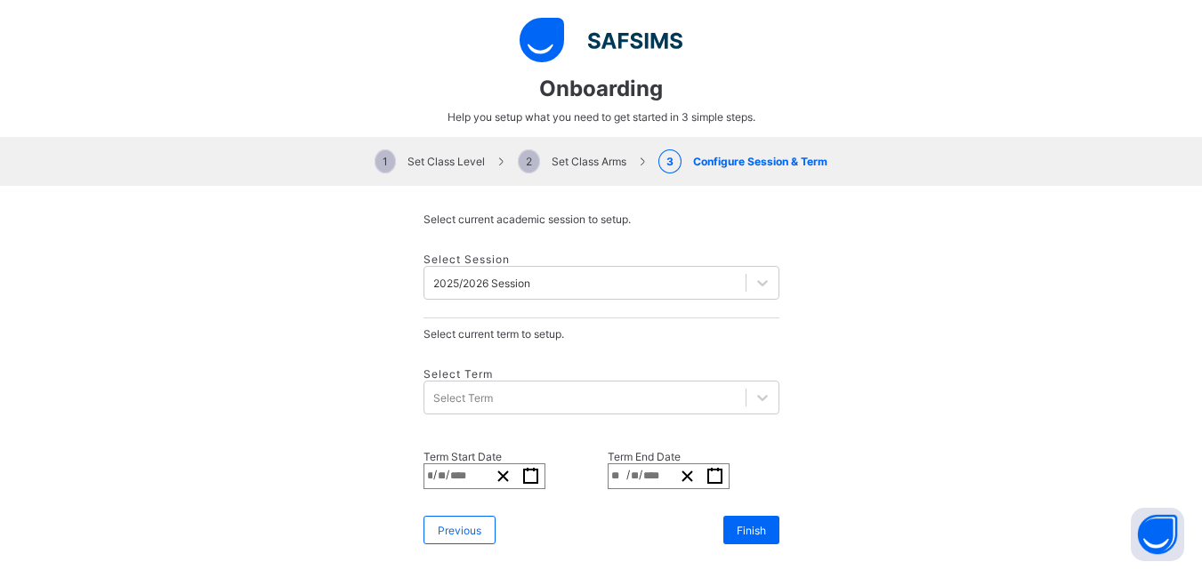
click at [547, 383] on div "Select Term Select Term" at bounding box center [602, 391] width 356 height 83
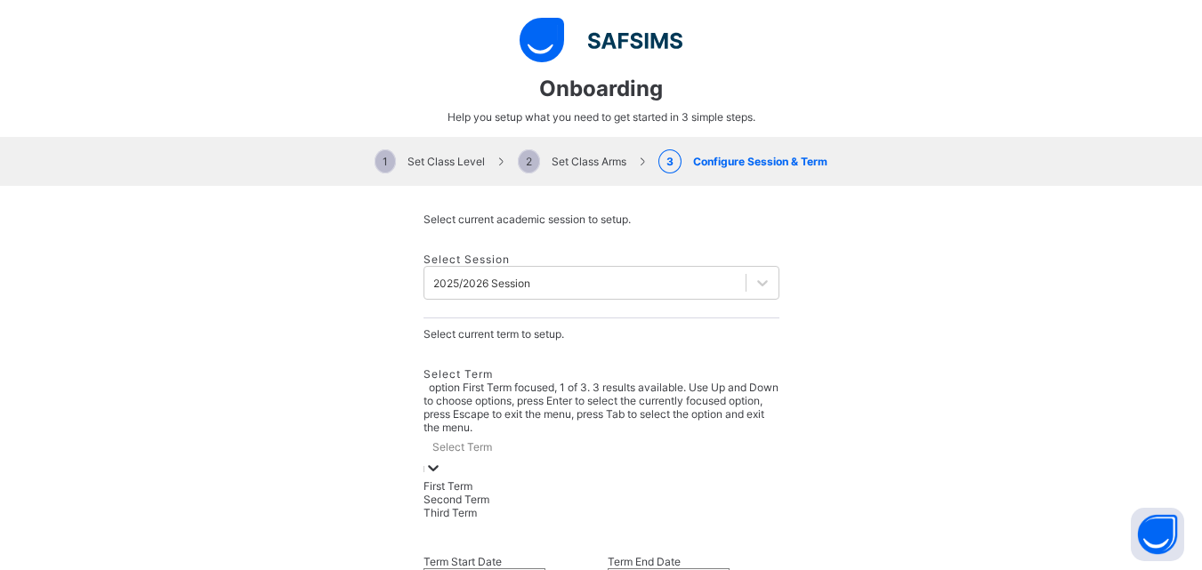
click at [442, 459] on div at bounding box center [433, 469] width 18 height 20
click at [496, 480] on div "First Term" at bounding box center [602, 486] width 356 height 13
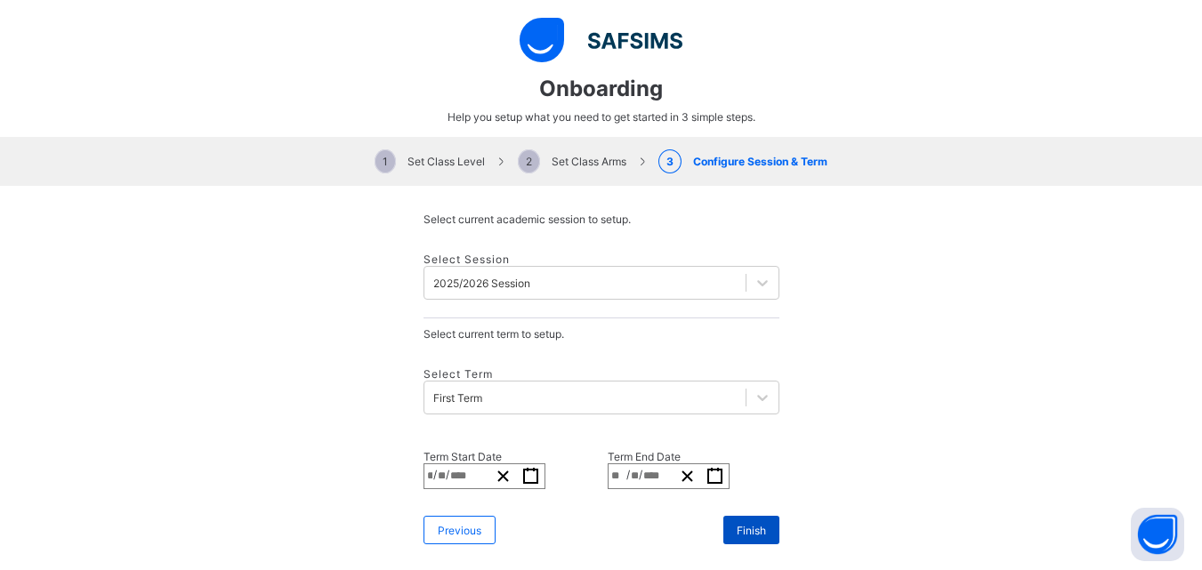
click at [755, 524] on span "Finish" at bounding box center [751, 530] width 29 height 13
click at [723, 516] on div "Finish" at bounding box center [751, 530] width 56 height 28
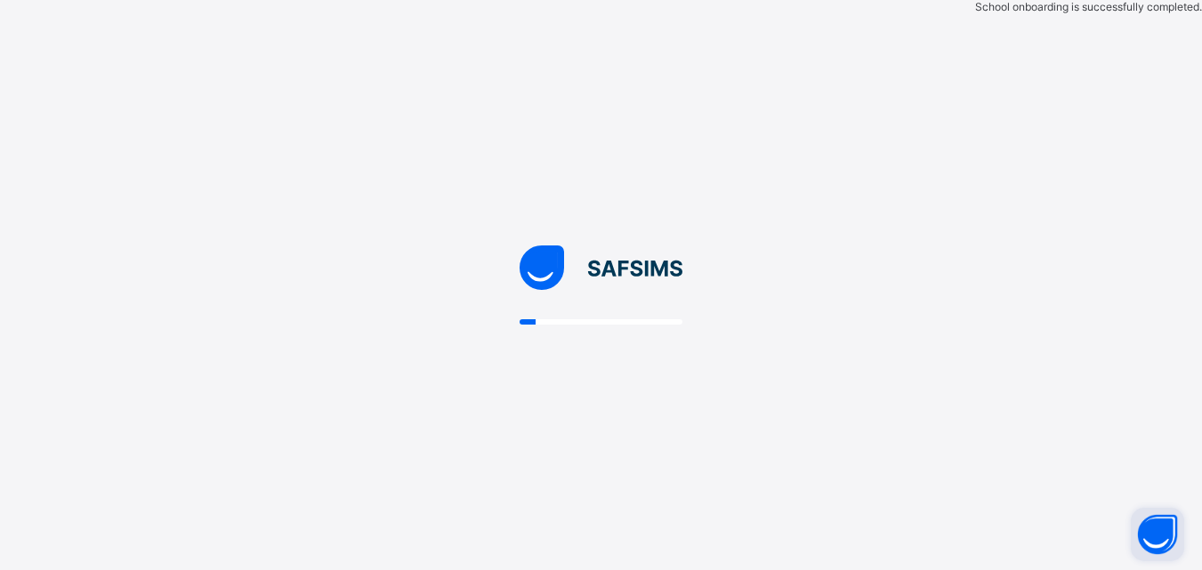
scroll to position [0, 0]
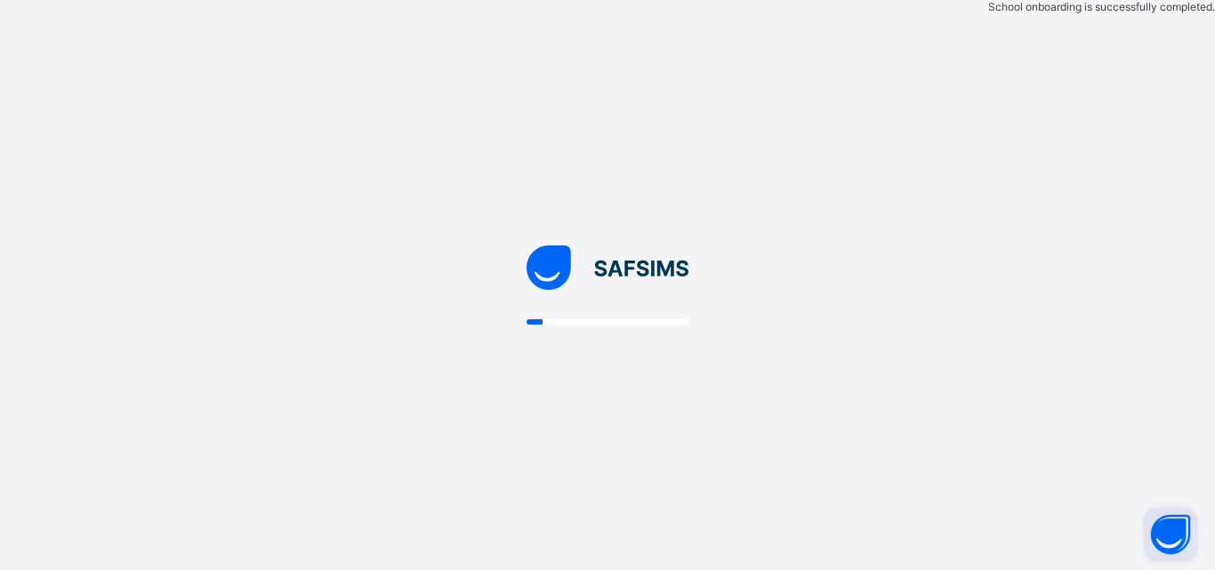
click at [1175, 545] on button "Open asap" at bounding box center [1170, 534] width 53 height 53
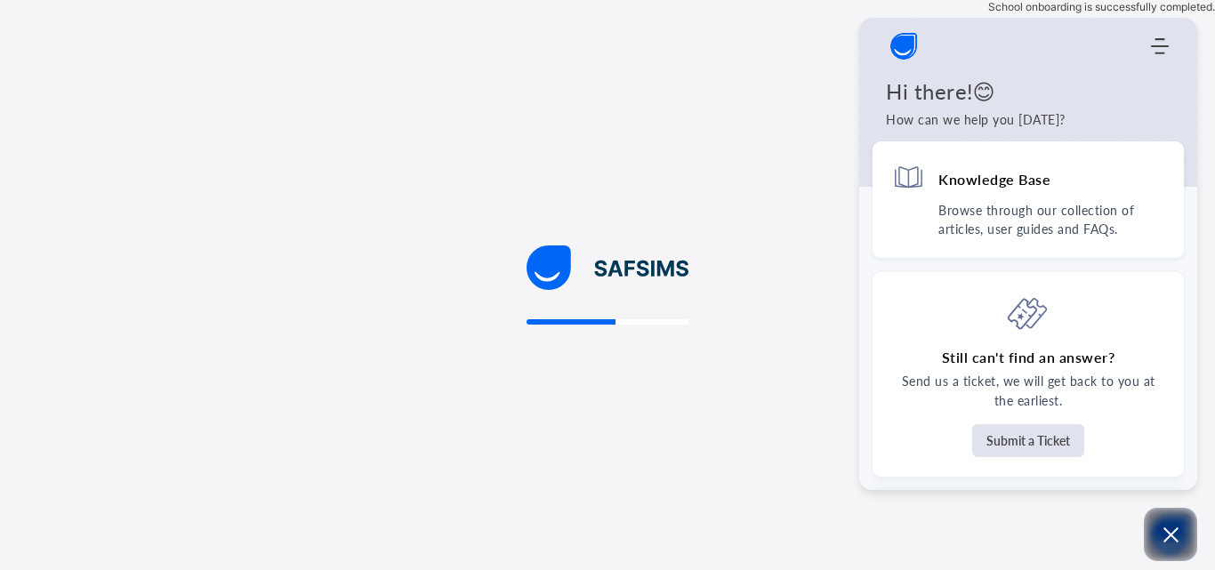
select select "**"
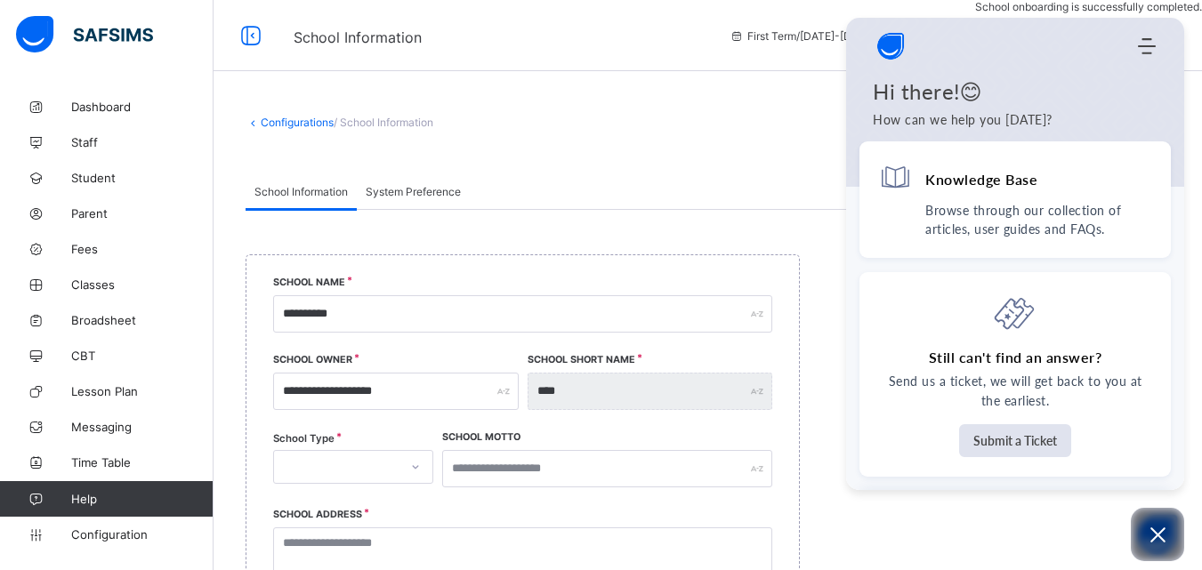
click at [620, 157] on div "Configurations / School Information" at bounding box center [708, 131] width 989 height 85
click at [1150, 47] on use "Modules Menu" at bounding box center [1147, 46] width 18 height 16
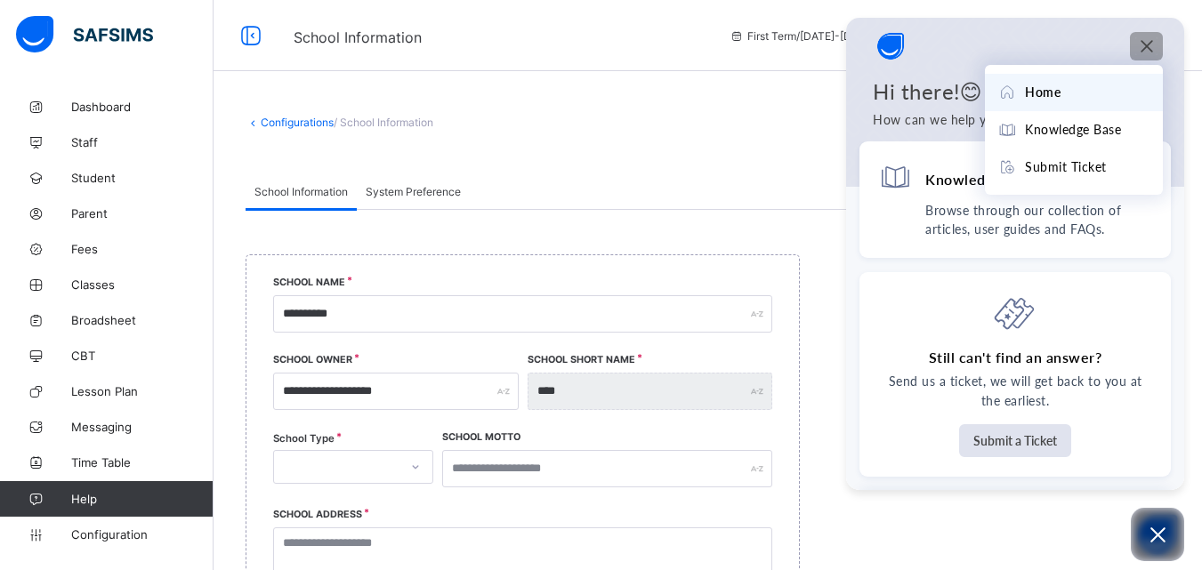
click at [692, 122] on div "Configurations / School Information" at bounding box center [708, 122] width 924 height 13
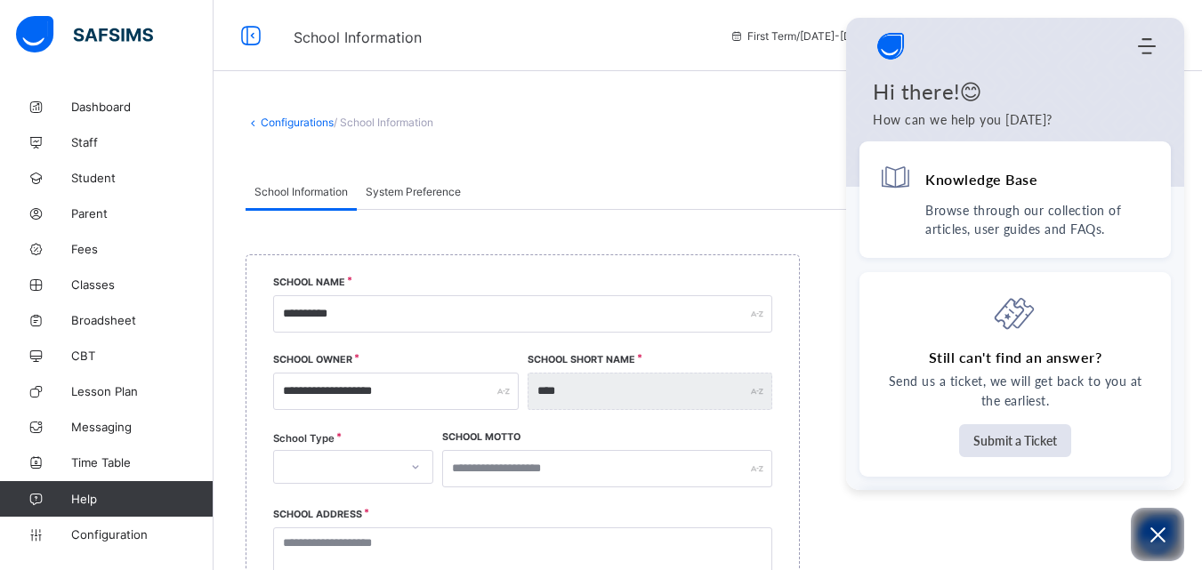
click at [736, 125] on div "Configurations / School Information" at bounding box center [708, 122] width 924 height 13
click at [1168, 527] on icon "Open asap" at bounding box center [1158, 535] width 22 height 22
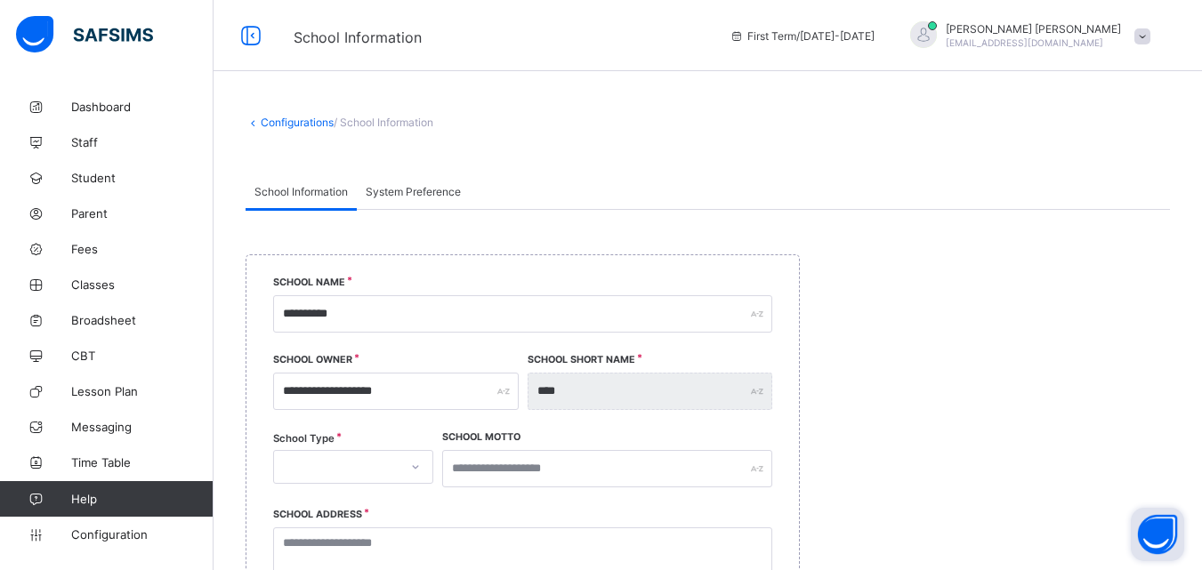
click at [1150, 39] on span at bounding box center [1142, 36] width 16 height 16
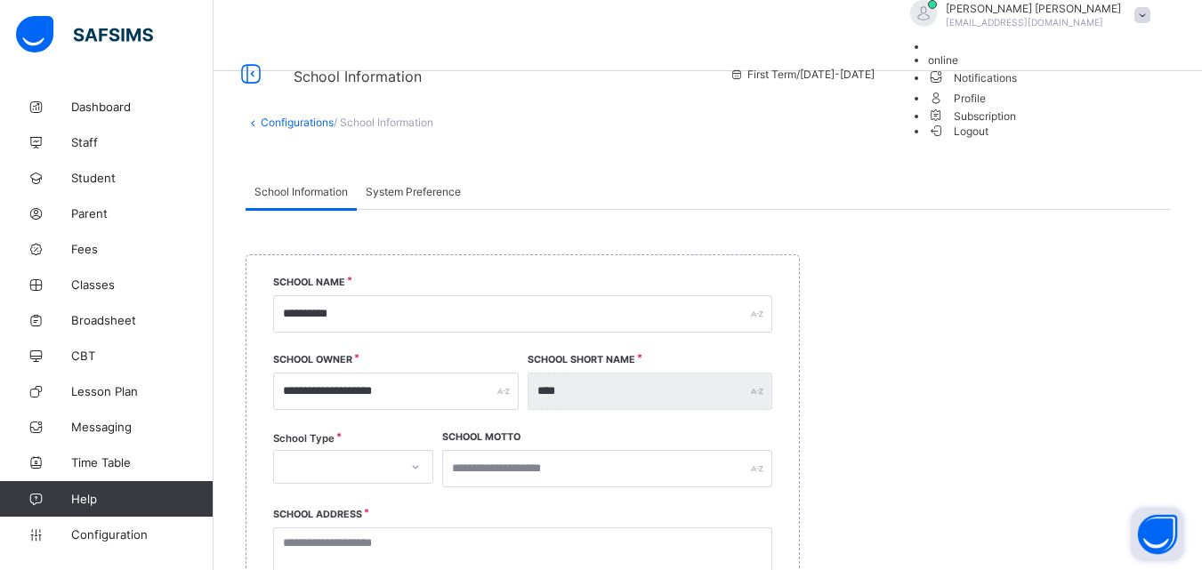
click at [1150, 23] on span at bounding box center [1142, 15] width 16 height 16
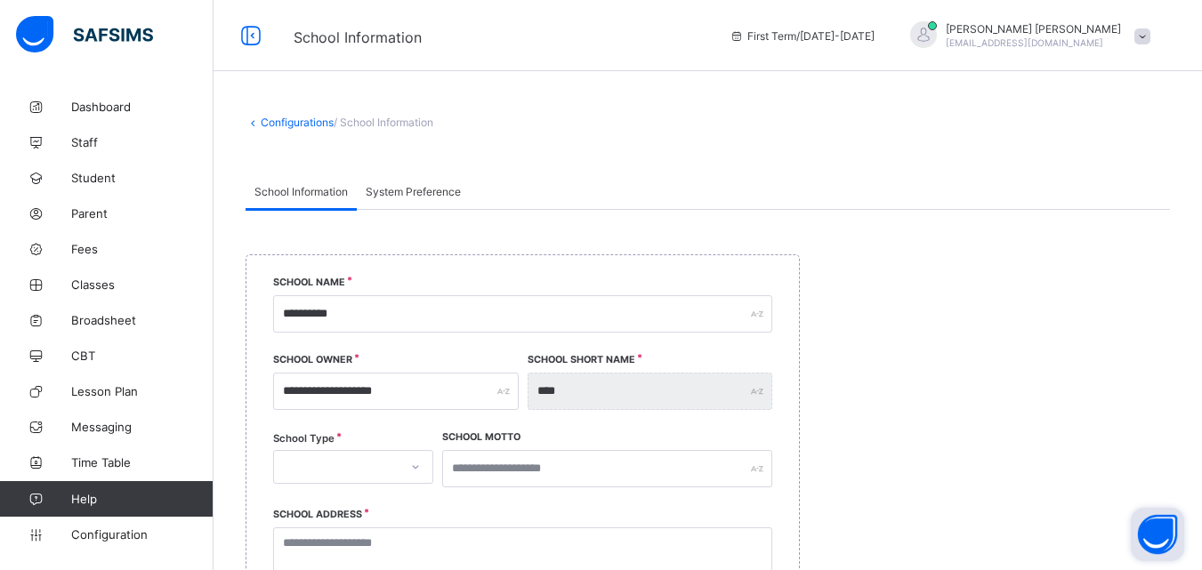
click at [1150, 39] on span at bounding box center [1142, 36] width 16 height 16
click at [553, 182] on div "School Information System Preference" at bounding box center [708, 191] width 924 height 36
click at [119, 531] on span "Configuration" at bounding box center [141, 535] width 141 height 14
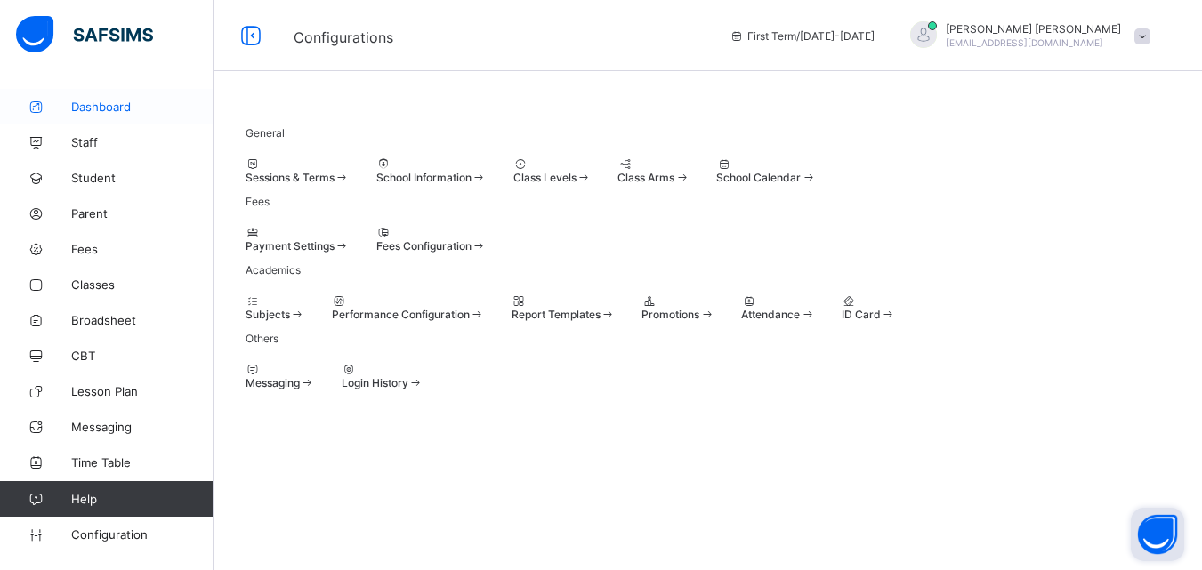
click at [81, 99] on link "Dashboard" at bounding box center [107, 107] width 214 height 36
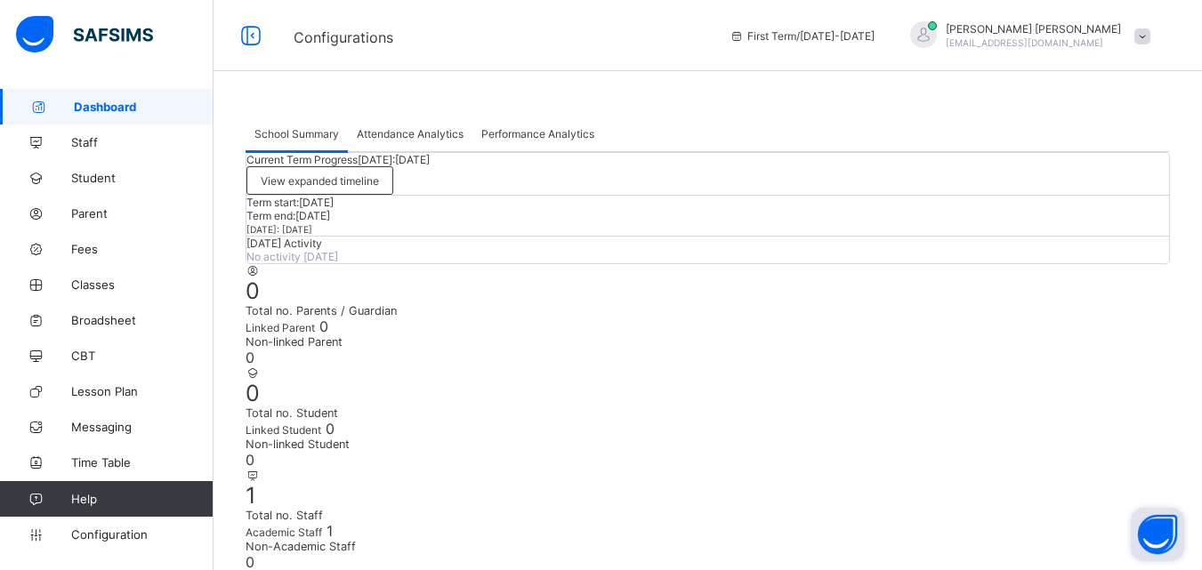
click at [151, 101] on span "Dashboard" at bounding box center [144, 107] width 140 height 14
click at [121, 94] on link "Dashboard" at bounding box center [107, 107] width 214 height 36
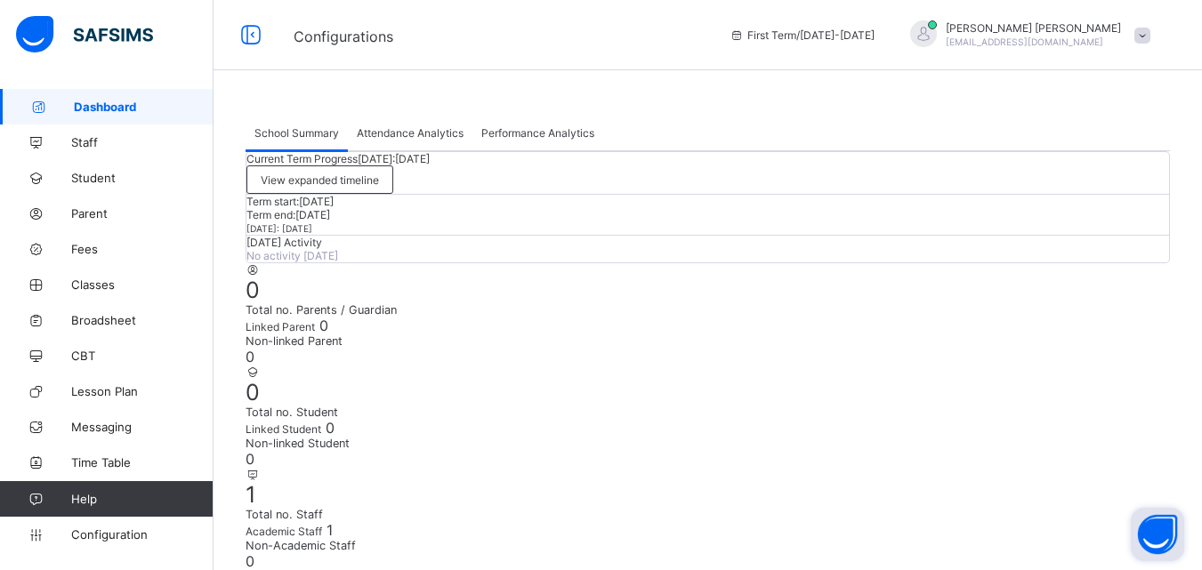
click at [320, 36] on span "Configurations" at bounding box center [344, 37] width 100 height 18
click at [127, 130] on link "Staff" at bounding box center [107, 143] width 214 height 36
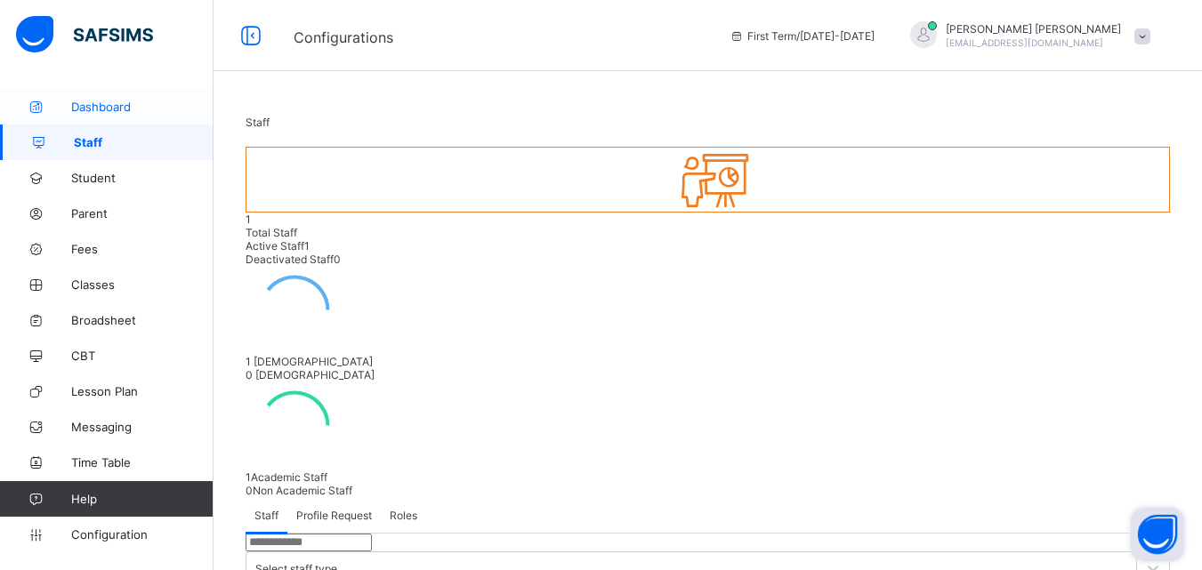
click at [123, 102] on span "Dashboard" at bounding box center [142, 107] width 142 height 14
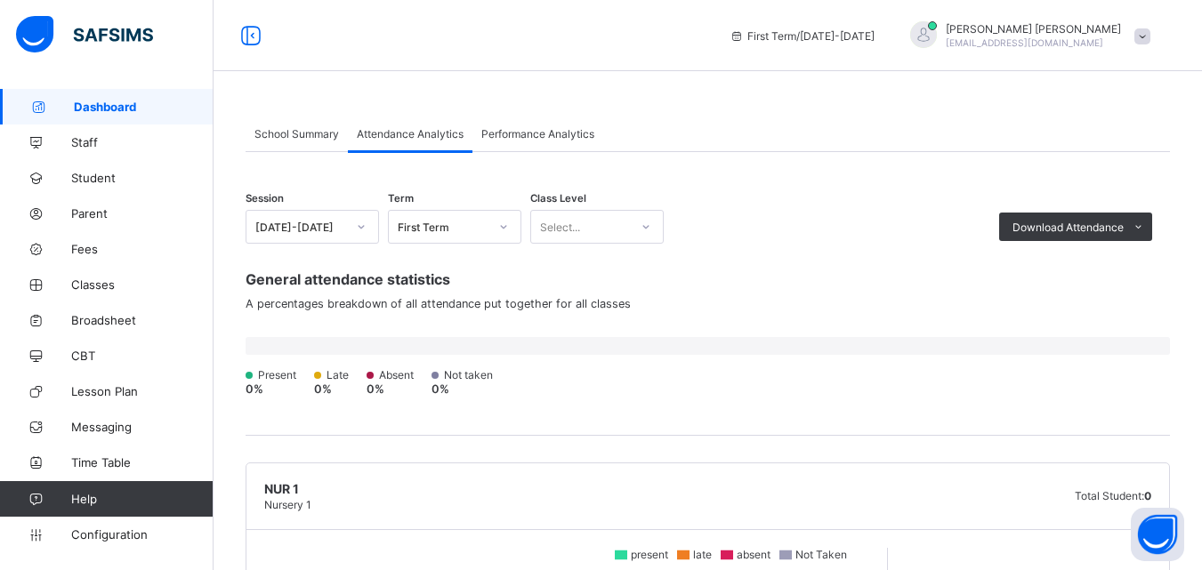
click at [298, 128] on span "School Summary" at bounding box center [296, 133] width 85 height 13
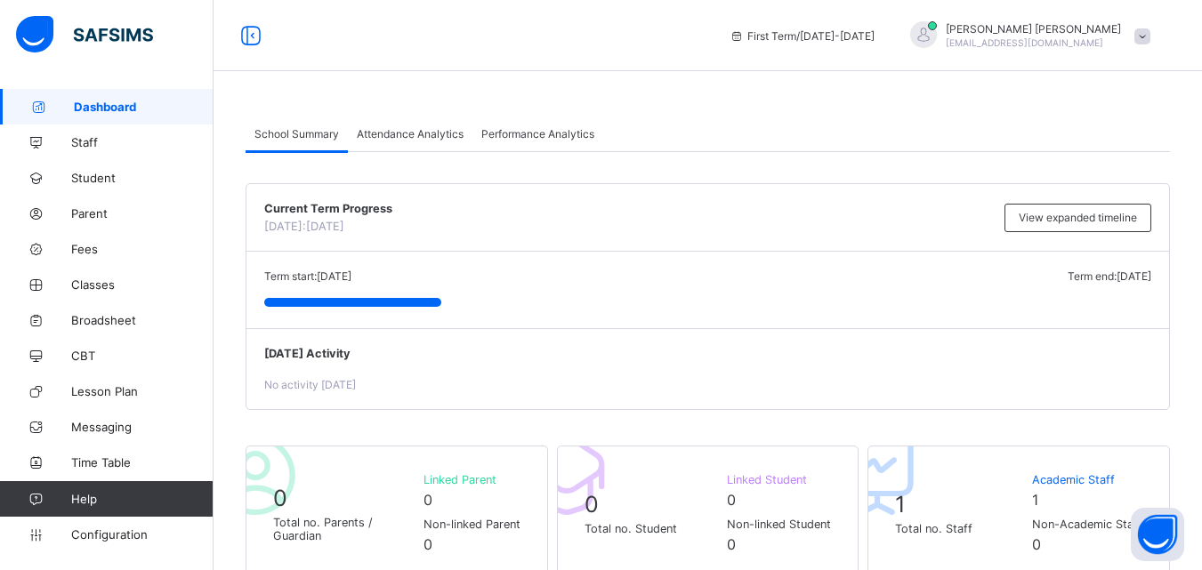
drag, startPoint x: 267, startPoint y: 214, endPoint x: 425, endPoint y: 276, distance: 170.2
click at [425, 276] on div "Current Term Progress Today: 6th September, 2025 View expanded timeline Term st…" at bounding box center [708, 296] width 924 height 227
click at [330, 141] on div "School Summary" at bounding box center [297, 134] width 102 height 36
drag, startPoint x: 277, startPoint y: 24, endPoint x: 593, endPoint y: 43, distance: 317.3
click at [593, 43] on div "First Term / 2025-2026 Muhammad Asif Ahmad asif.naija@gmail.com" at bounding box center [601, 35] width 1202 height 71
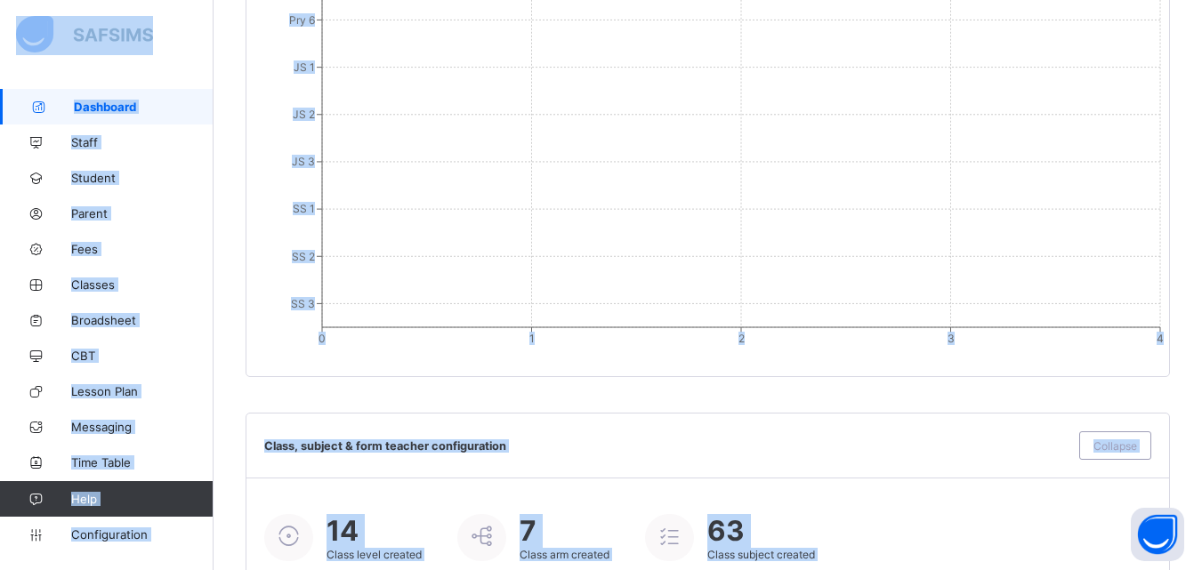
scroll to position [1955, 0]
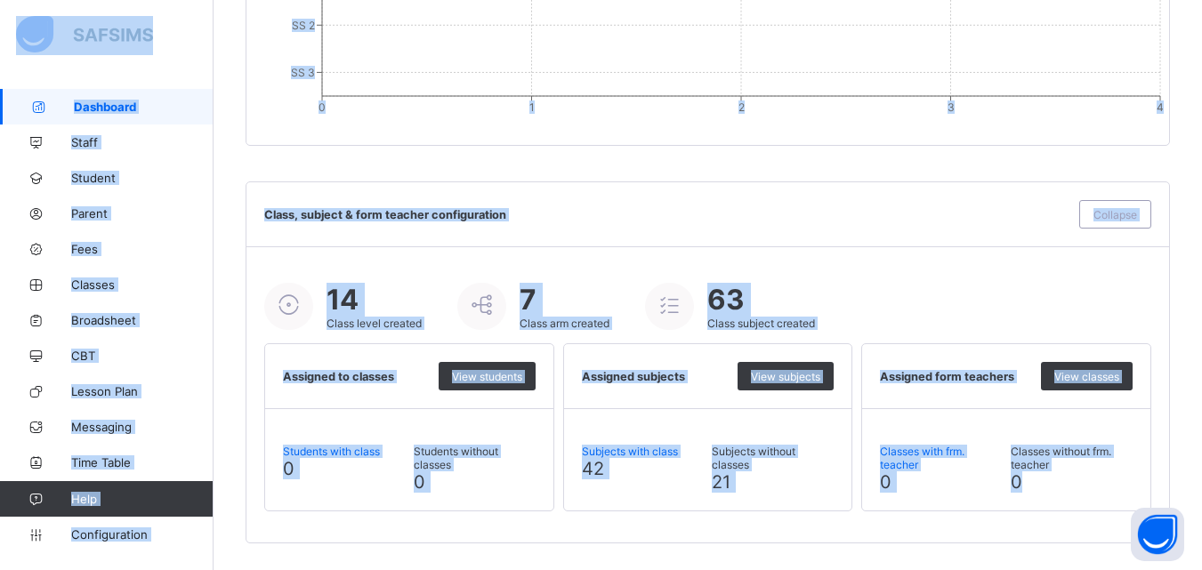
drag, startPoint x: 835, startPoint y: 32, endPoint x: 1187, endPoint y: 520, distance: 602.3
copy div "rst Term / 2025-2026 Muhammad Asif Ahmad asif.naija@gmail.com Dashboard Staff S…"
click at [280, 185] on div "Class, subject & form teacher configuration Collapse" at bounding box center [707, 214] width 923 height 65
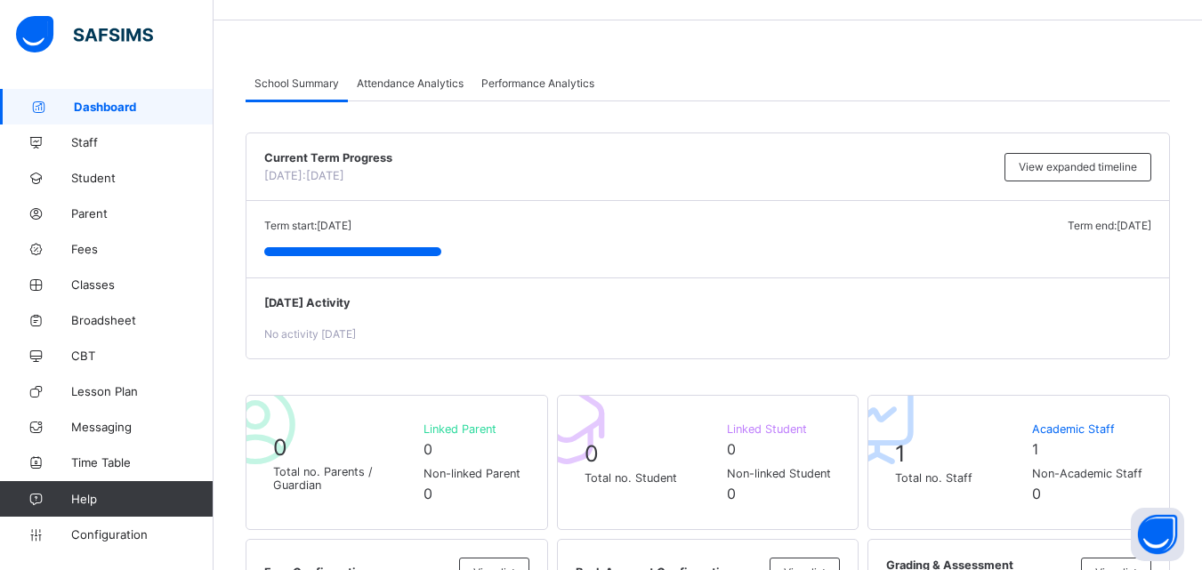
scroll to position [0, 0]
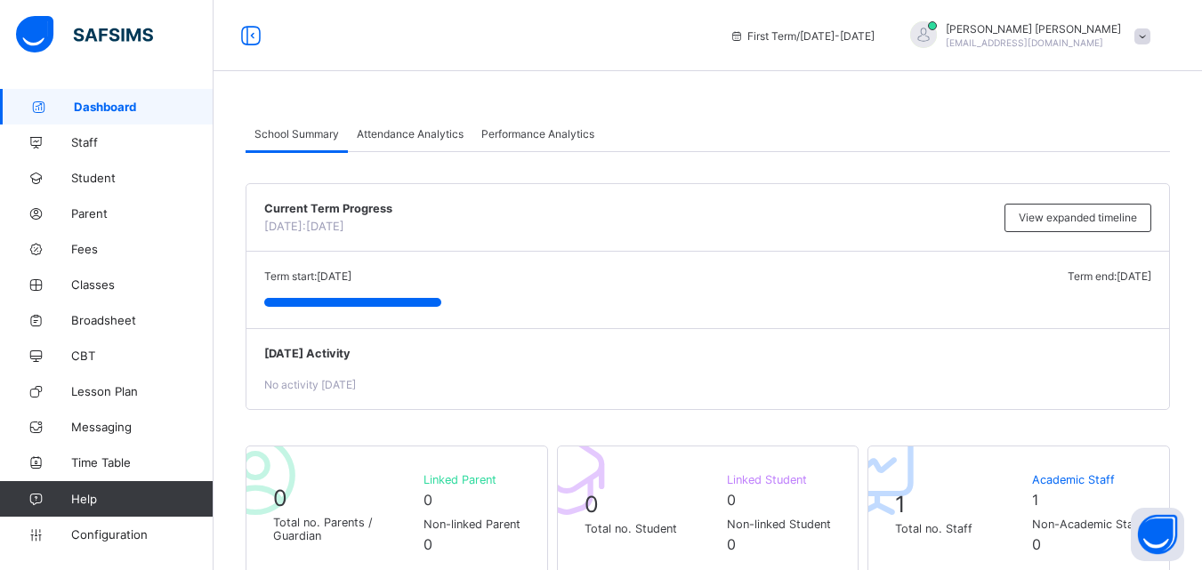
click at [1150, 38] on span at bounding box center [1142, 36] width 16 height 16
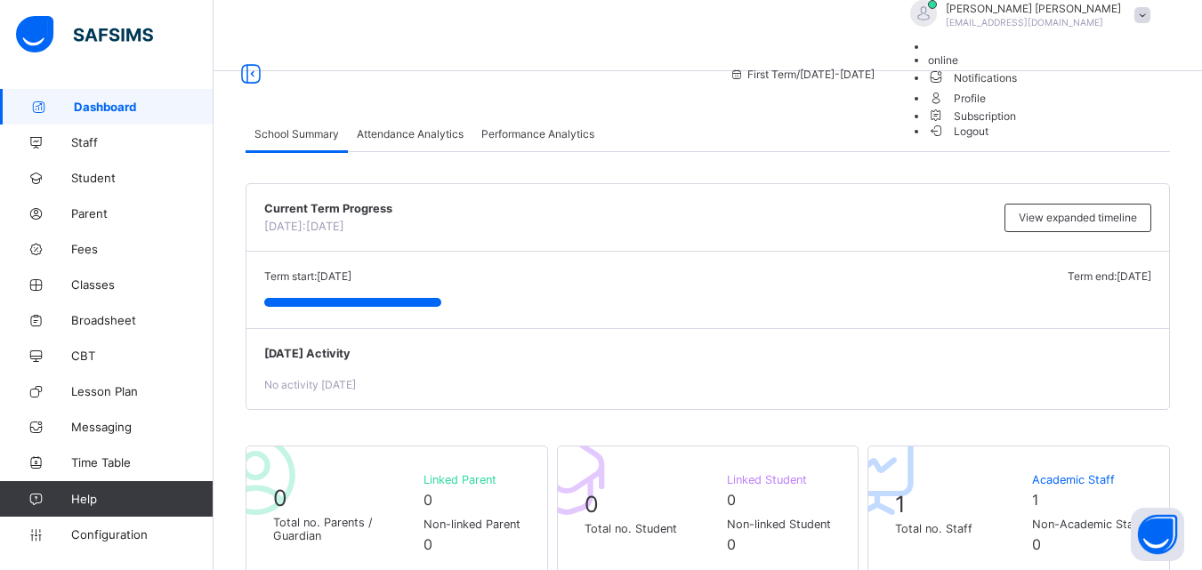
click at [1150, 23] on span at bounding box center [1142, 15] width 16 height 16
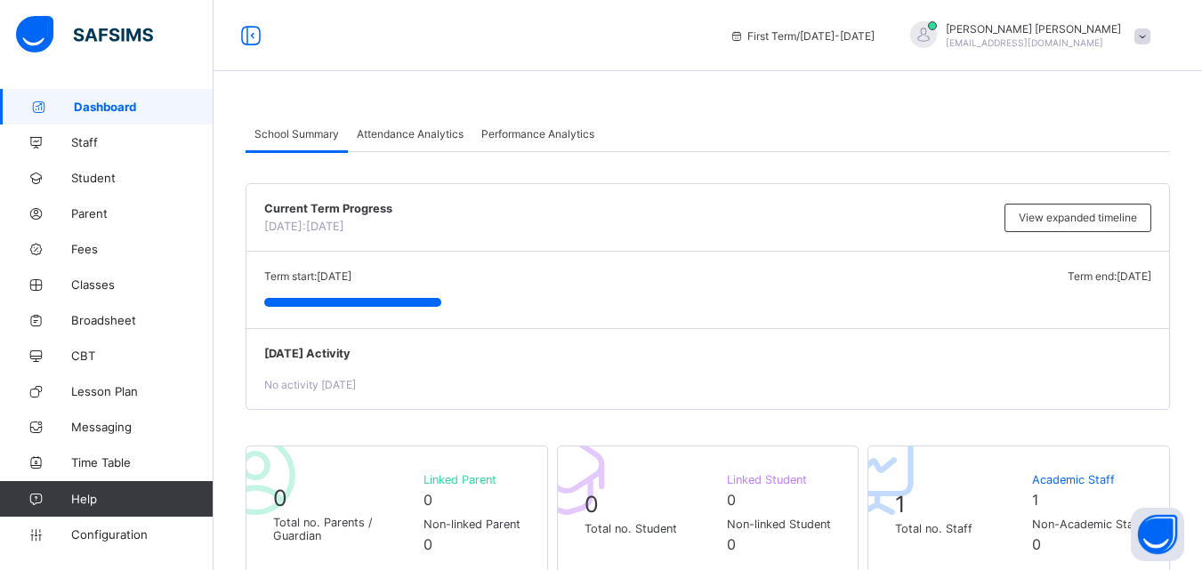
click at [1150, 38] on span at bounding box center [1142, 36] width 16 height 16
click at [766, 134] on div "School Summary Attendance Analytics Performance Analytics" at bounding box center [708, 134] width 924 height 36
click at [533, 124] on div "Performance Analytics" at bounding box center [537, 134] width 131 height 36
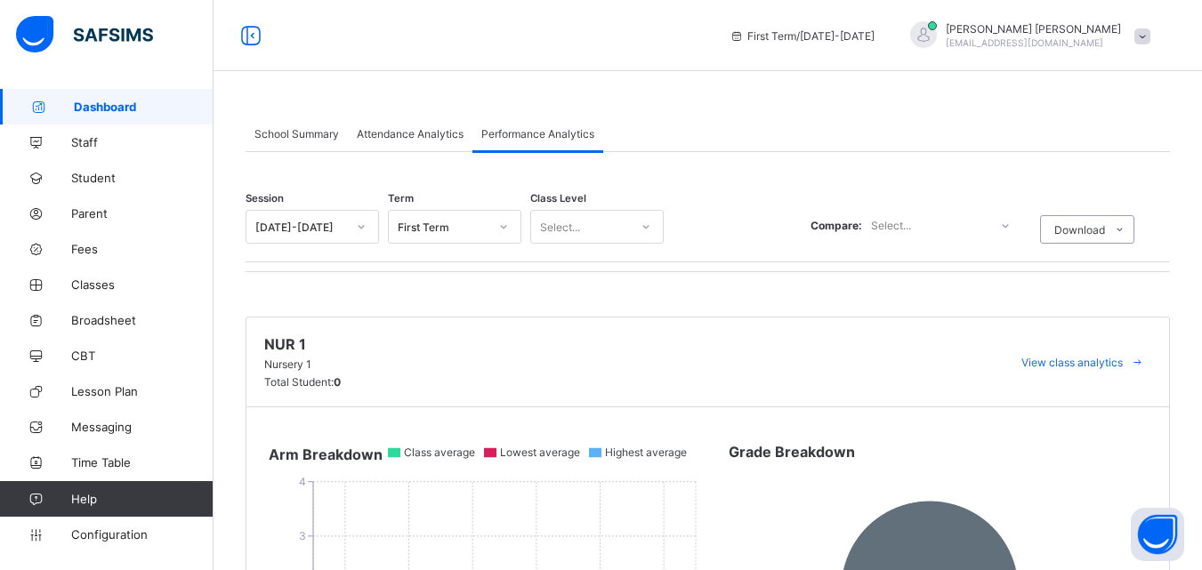
click at [286, 130] on span "School Summary" at bounding box center [296, 133] width 85 height 13
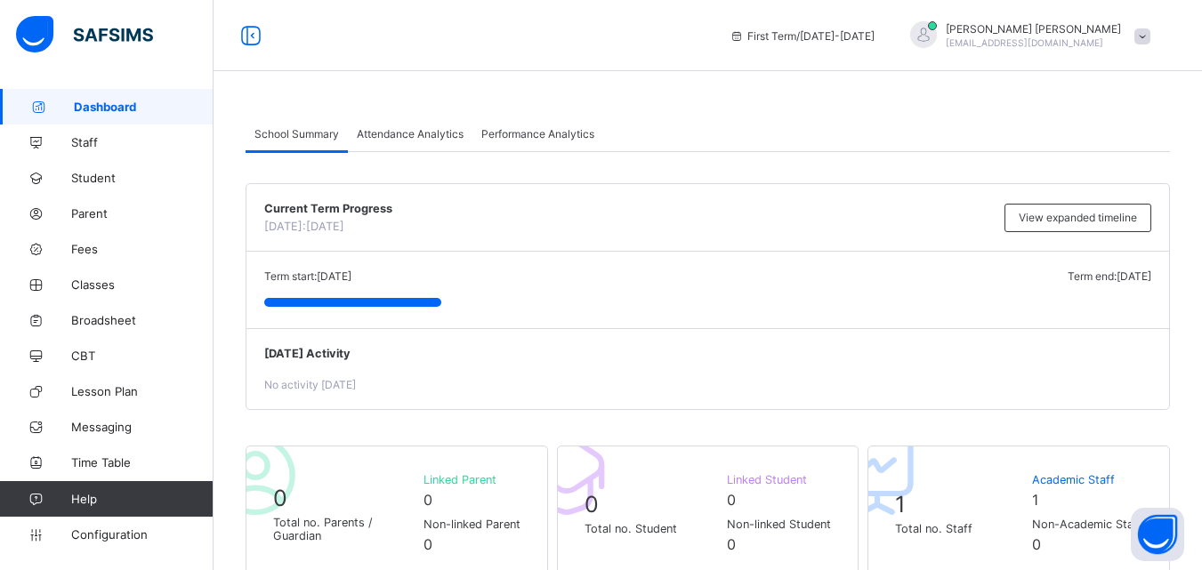
click at [588, 124] on div "Performance Analytics" at bounding box center [537, 134] width 131 height 36
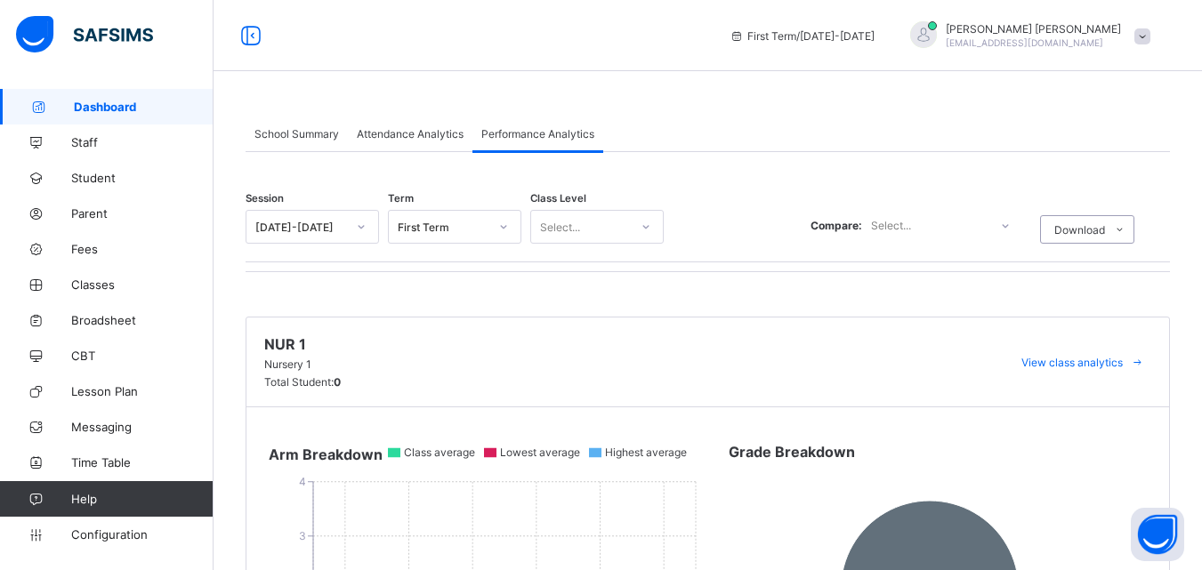
click at [296, 135] on span "School Summary" at bounding box center [296, 133] width 85 height 13
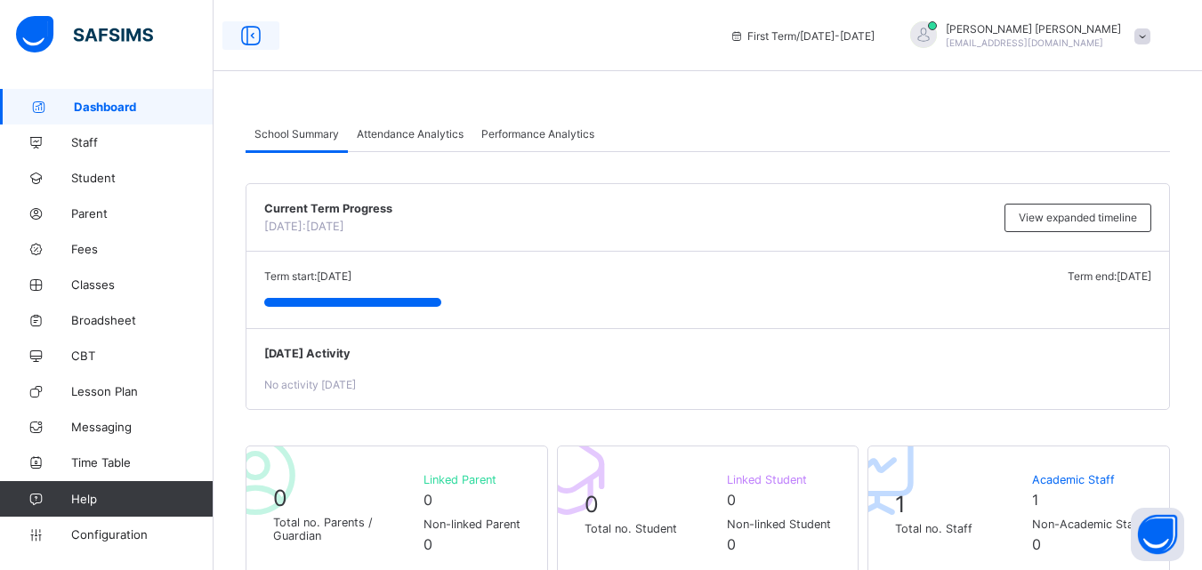
click at [254, 38] on icon at bounding box center [251, 36] width 30 height 26
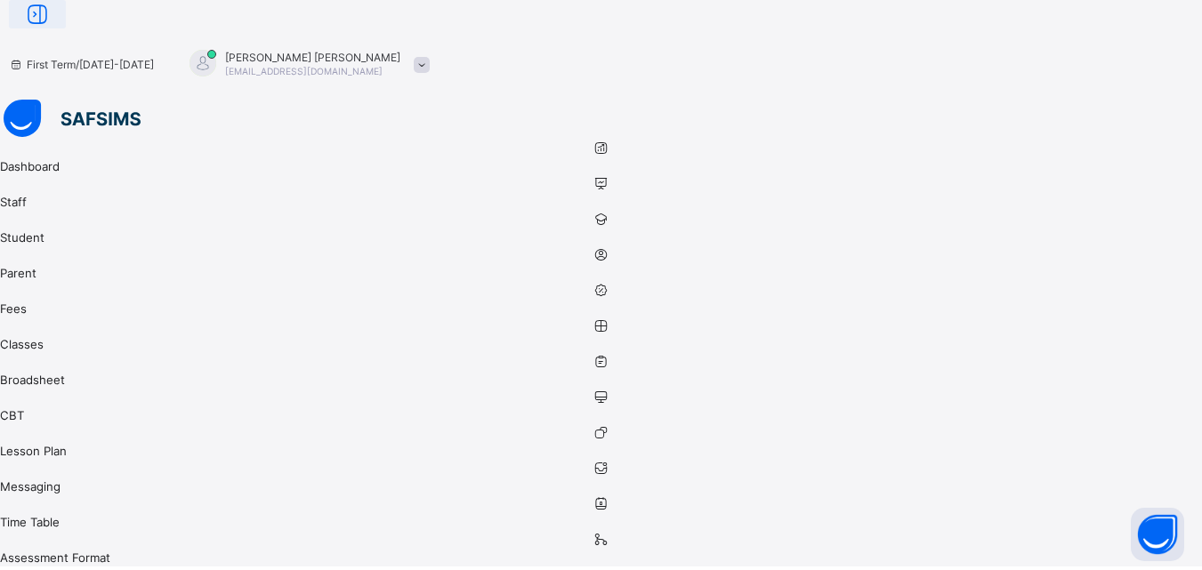
click at [52, 28] on icon at bounding box center [37, 15] width 30 height 26
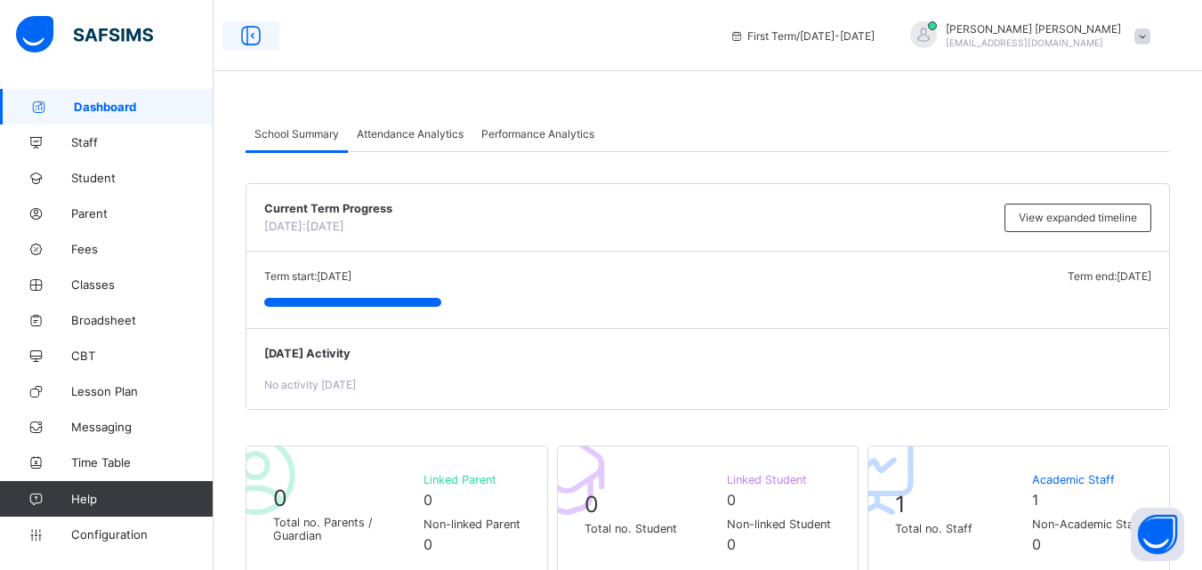
click at [245, 42] on icon at bounding box center [251, 36] width 30 height 26
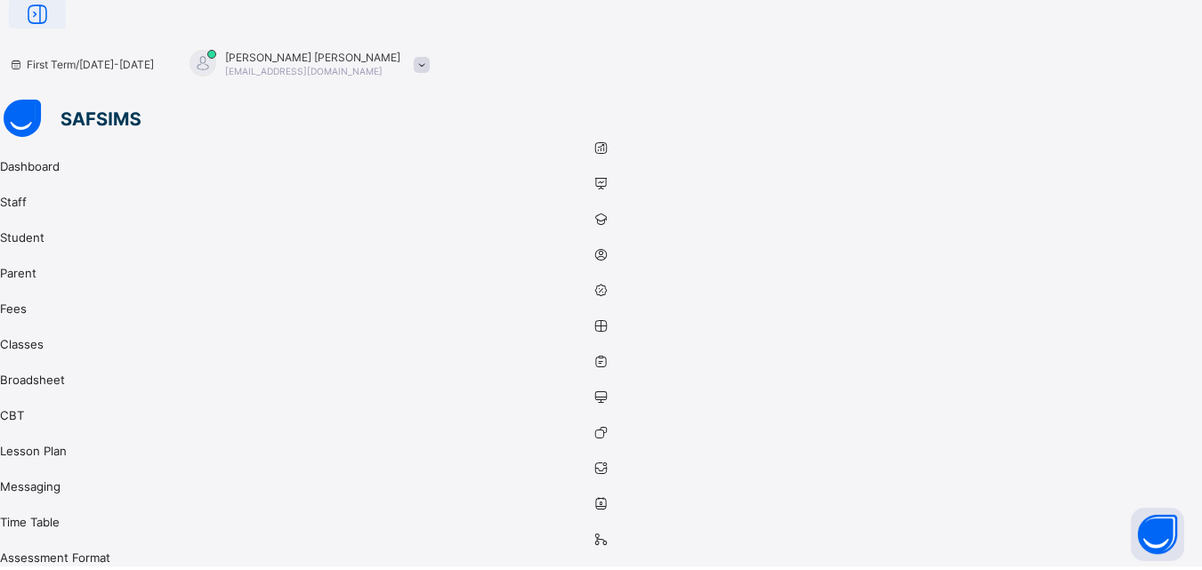
click at [52, 28] on icon at bounding box center [37, 15] width 30 height 26
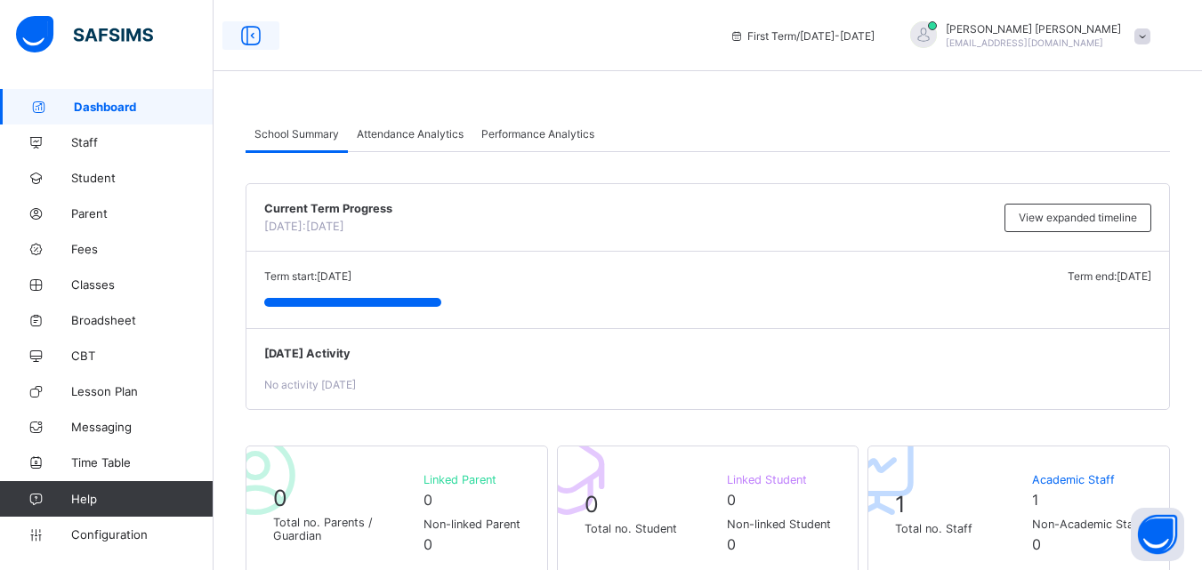
click at [254, 40] on icon at bounding box center [251, 36] width 30 height 26
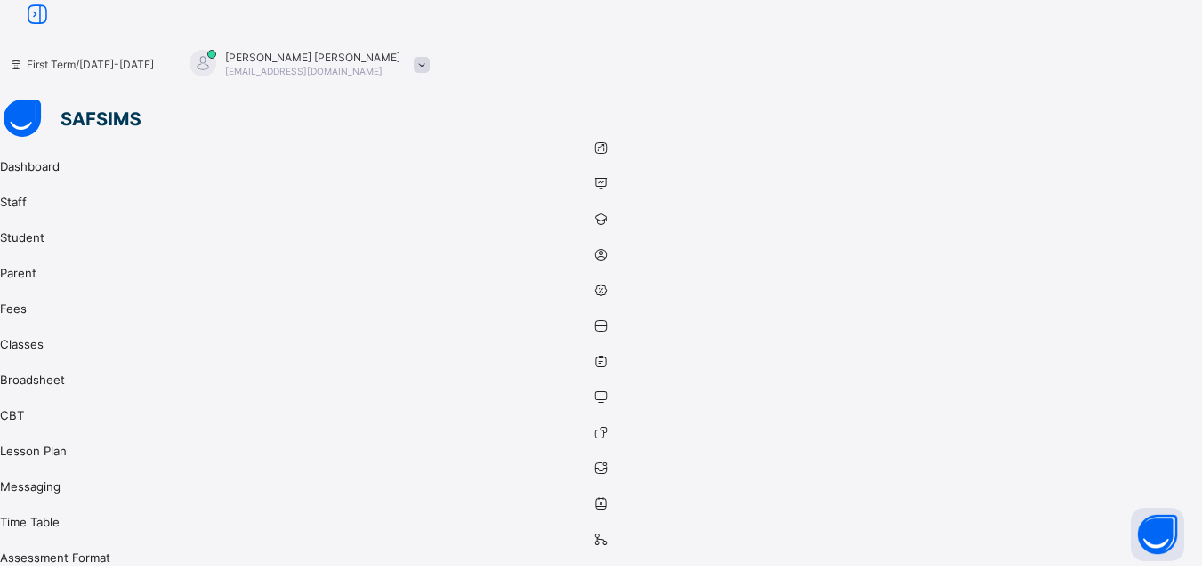
click at [52, 28] on icon at bounding box center [37, 15] width 30 height 26
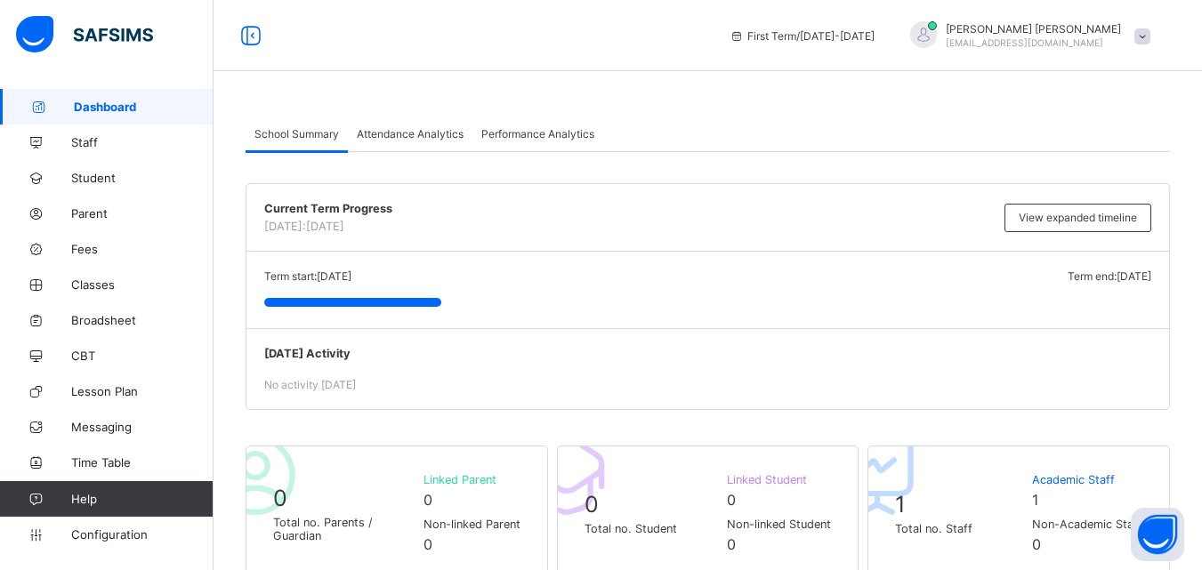
drag, startPoint x: 263, startPoint y: 49, endPoint x: 257, endPoint y: 36, distance: 13.9
click at [257, 36] on div at bounding box center [250, 35] width 57 height 28
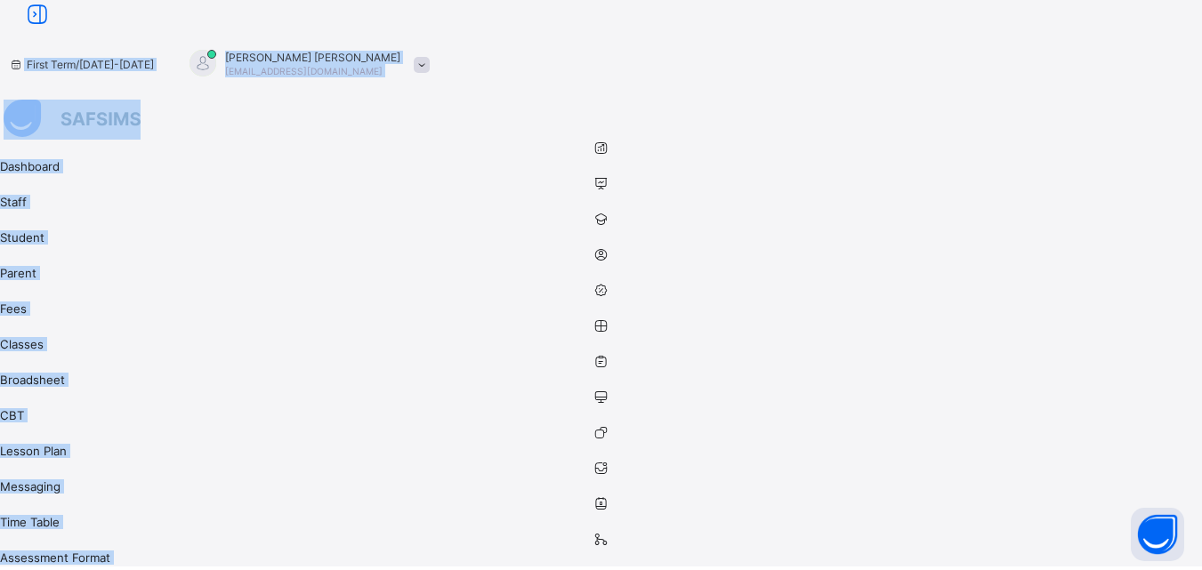
drag, startPoint x: 257, startPoint y: 36, endPoint x: 266, endPoint y: 133, distance: 96.5
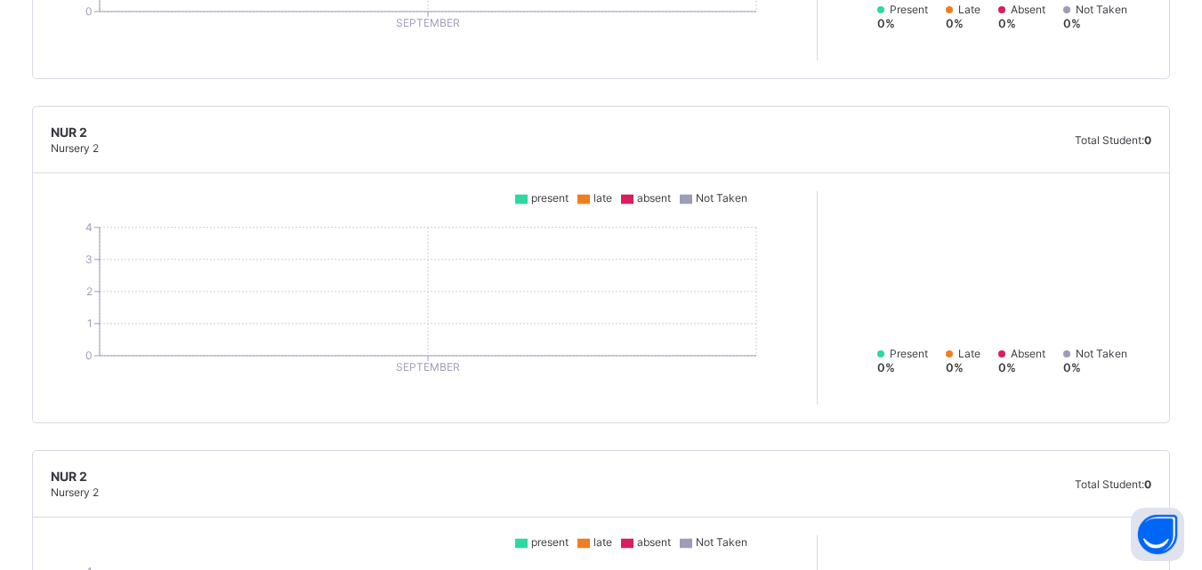
scroll to position [4030, 0]
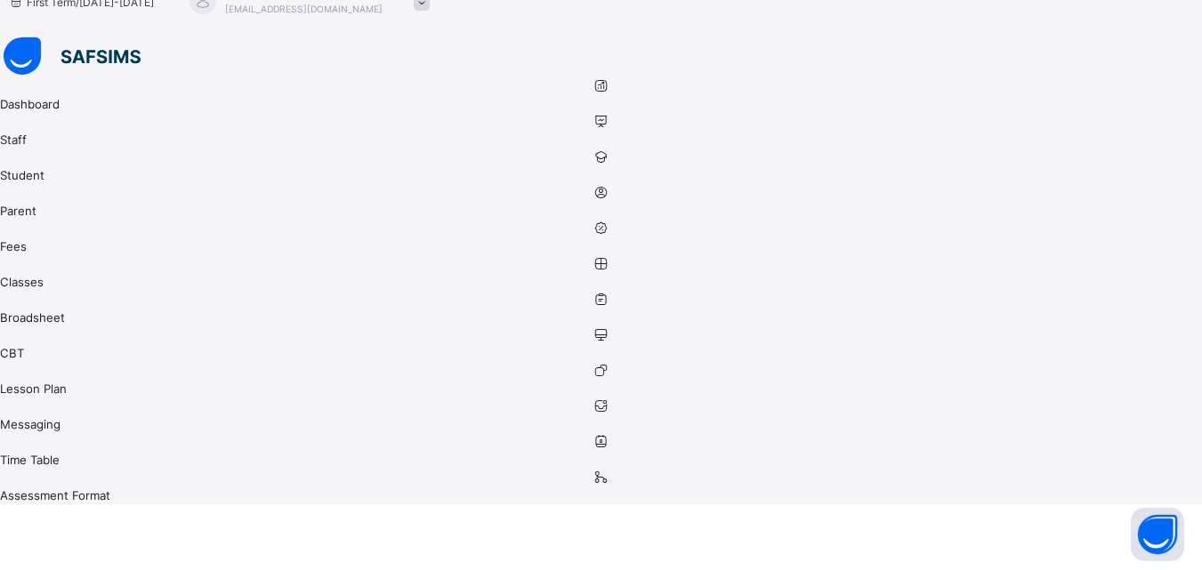
scroll to position [0, 0]
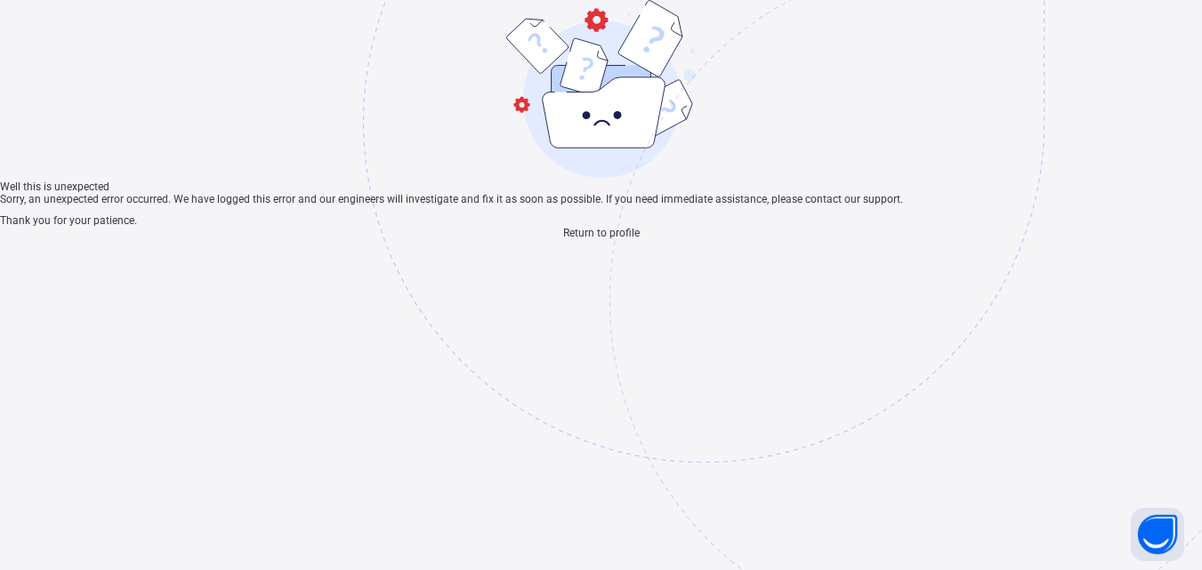
scroll to position [53, 0]
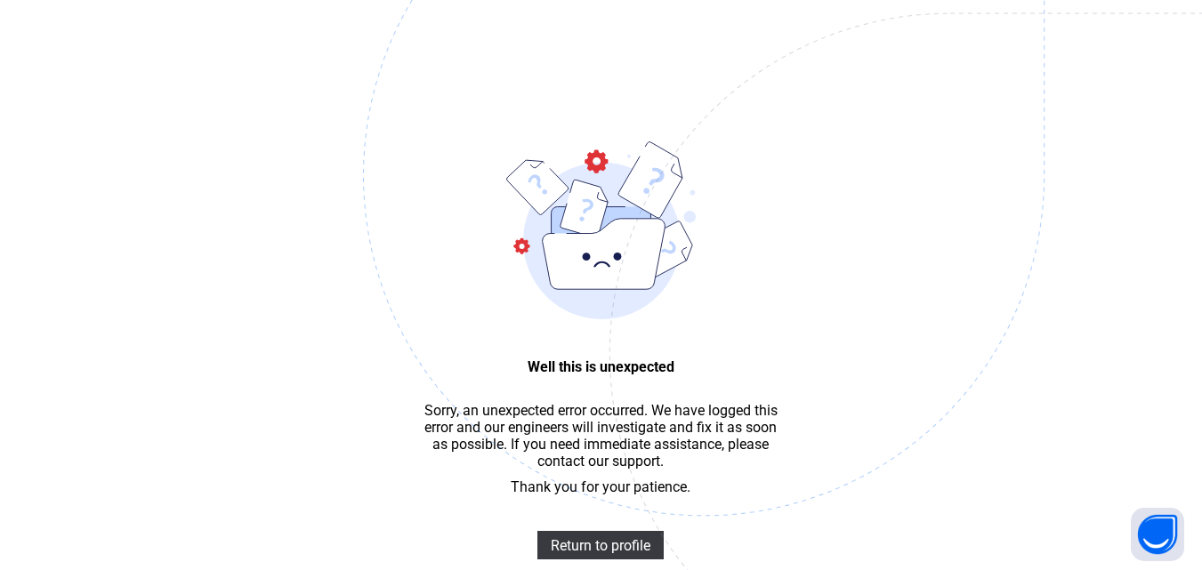
scroll to position [53, 0]
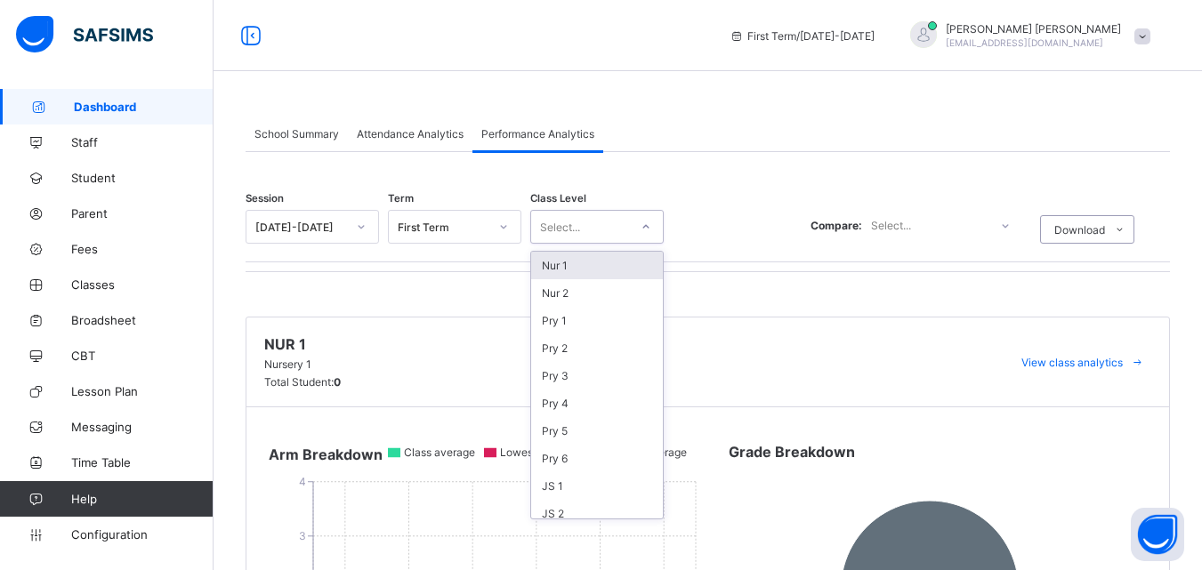
click at [601, 224] on div "Select..." at bounding box center [580, 226] width 98 height 25
click at [569, 484] on div "JS 1" at bounding box center [597, 486] width 132 height 28
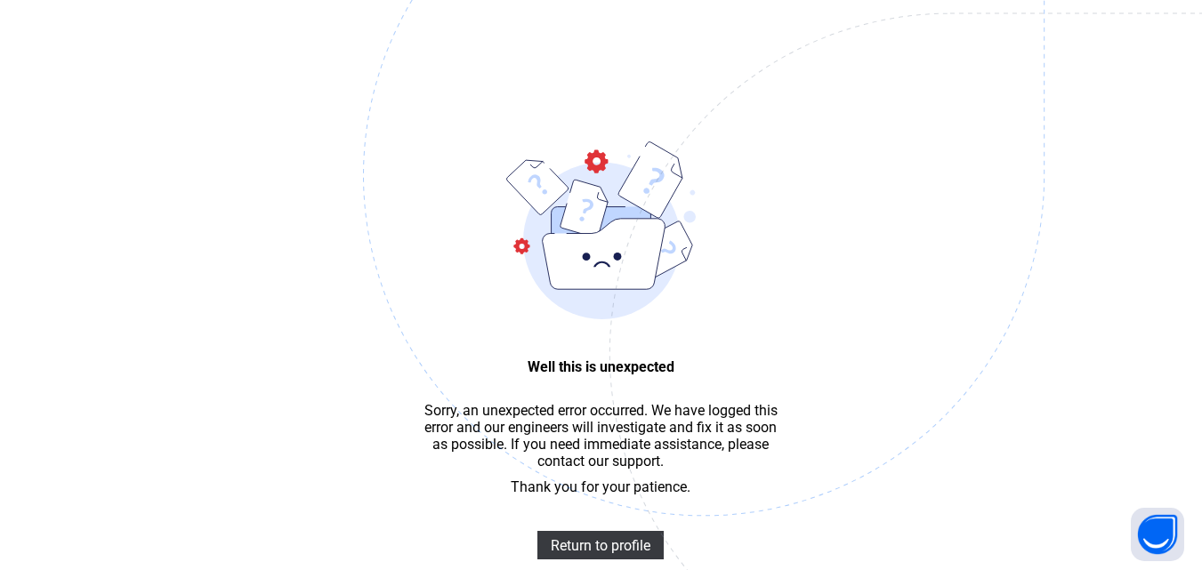
scroll to position [53, 0]
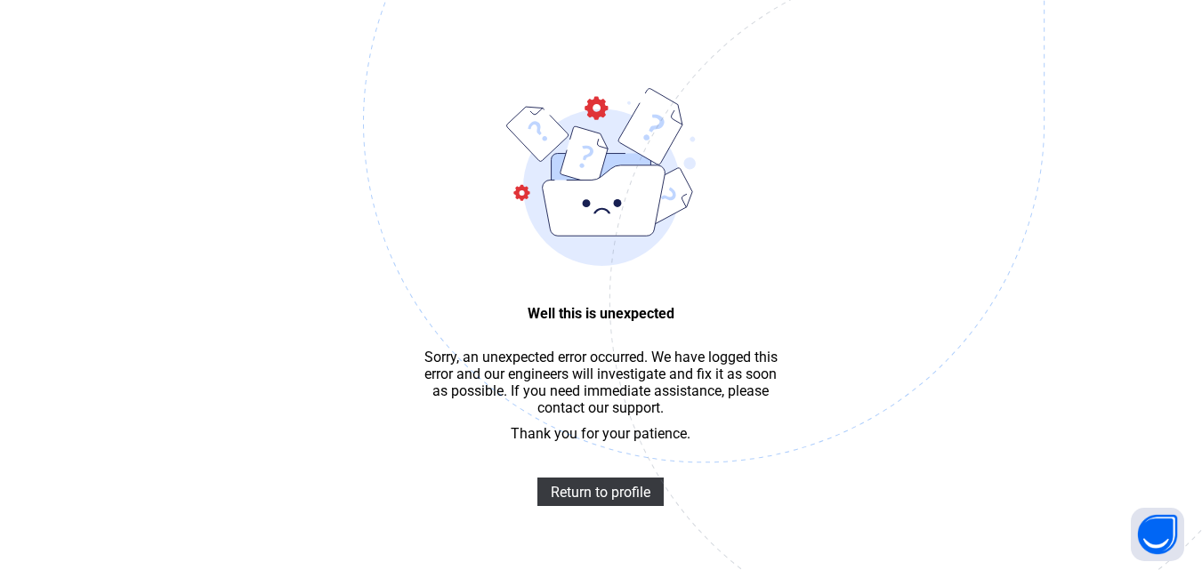
click at [849, 192] on img at bounding box center [827, 211] width 928 height 860
